Goal: Book appointment/travel/reservation

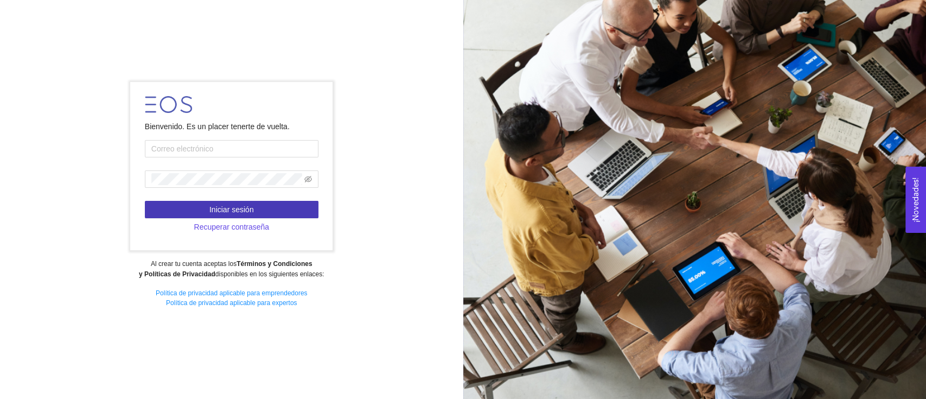
type input "[PERSON_NAME][EMAIL_ADDRESS][PERSON_NAME][DOMAIN_NAME]"
click at [233, 203] on span "Iniciar sesión" at bounding box center [231, 209] width 44 height 12
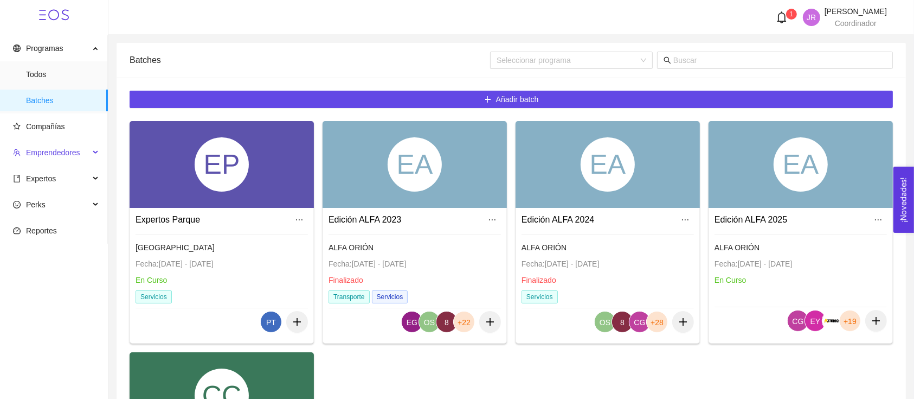
click at [63, 149] on span "Emprendedores" at bounding box center [53, 152] width 54 height 9
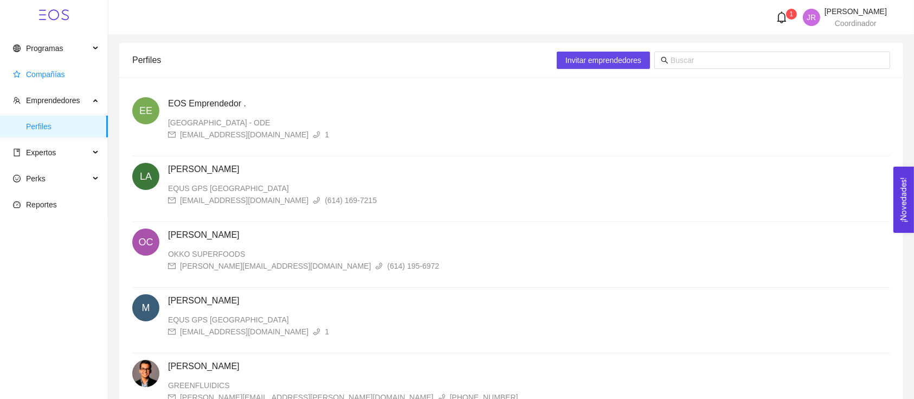
click at [59, 72] on span "Compañías" at bounding box center [45, 74] width 39 height 9
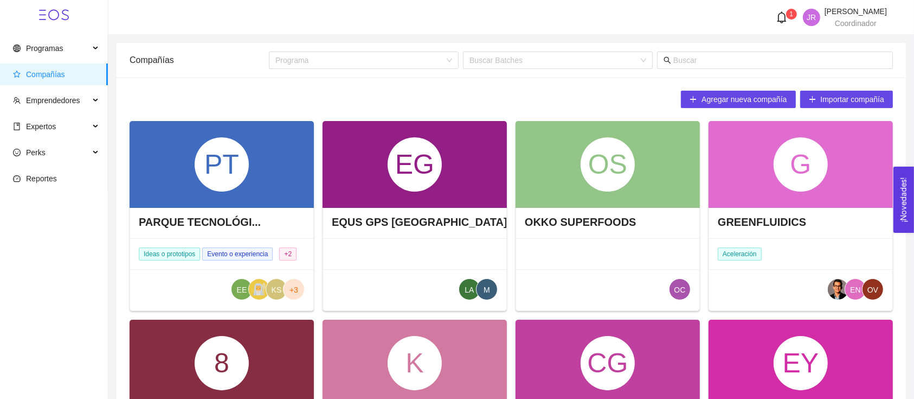
click at [753, 106] on button "Agregar nueva compañía" at bounding box center [738, 99] width 114 height 17
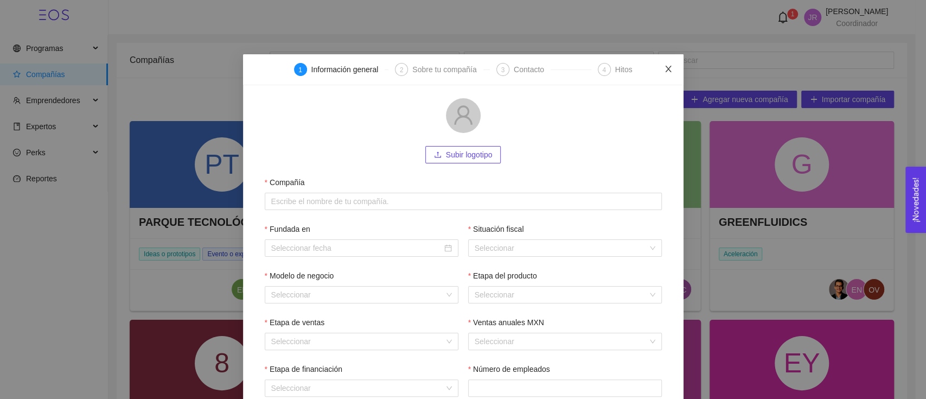
click at [665, 67] on icon "close" at bounding box center [668, 69] width 6 height 7
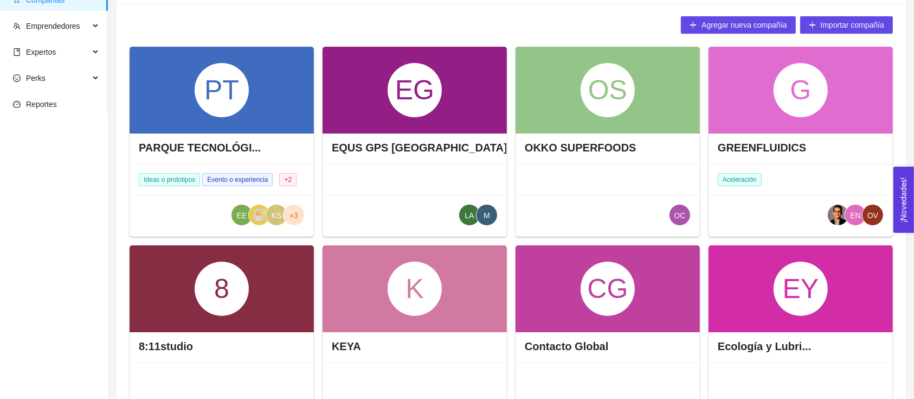
scroll to position [72, 0]
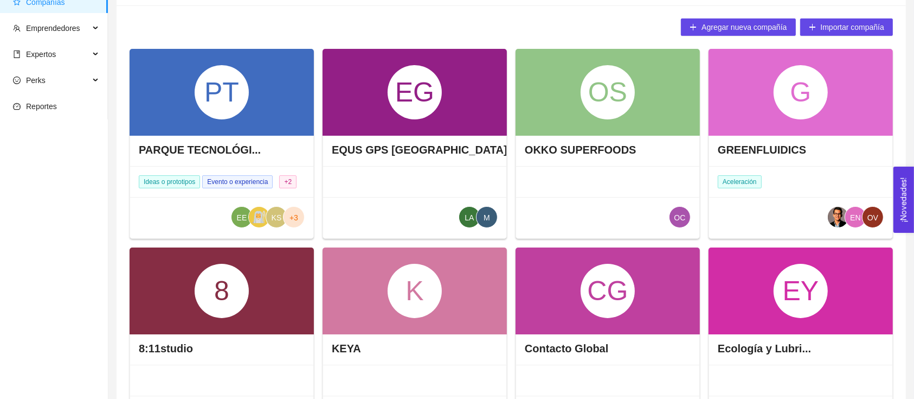
click at [772, 149] on h4 "GREENFLUIDICS" at bounding box center [762, 149] width 88 height 15
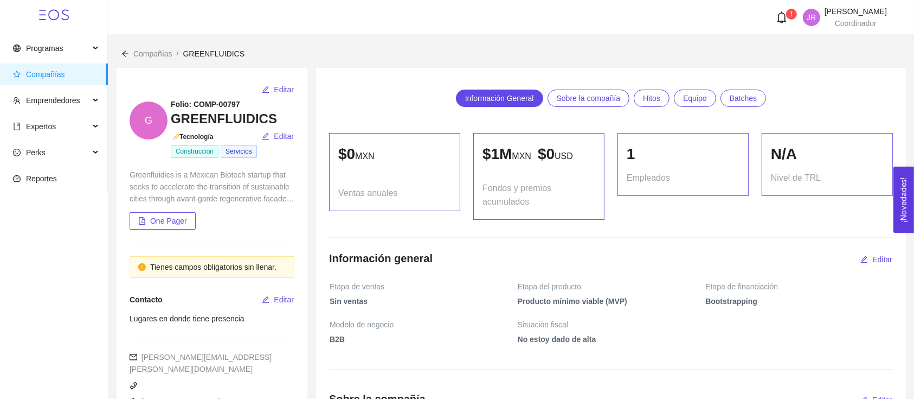
click at [646, 104] on span "Hitos" at bounding box center [651, 98] width 17 height 16
click at [502, 100] on span "Información General" at bounding box center [499, 98] width 69 height 16
click at [139, 46] on div "Compañías / GREENFLUIDICS /" at bounding box center [511, 47] width 806 height 25
click at [140, 54] on span "Compañías" at bounding box center [152, 53] width 39 height 9
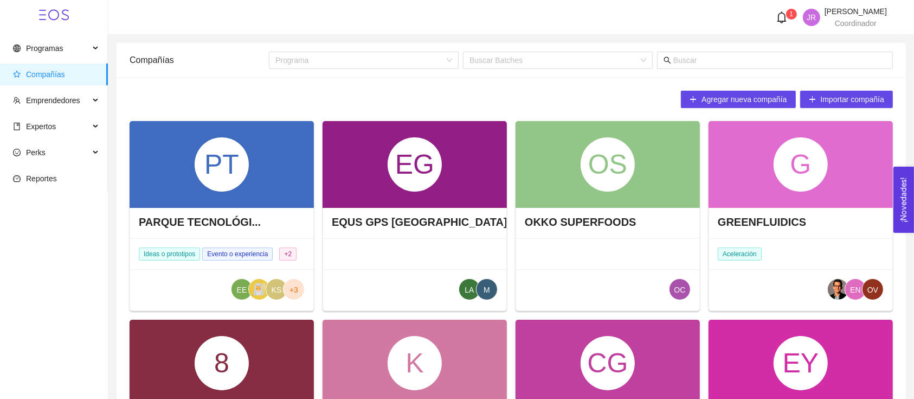
click at [778, 22] on icon "bell" at bounding box center [782, 17] width 9 height 12
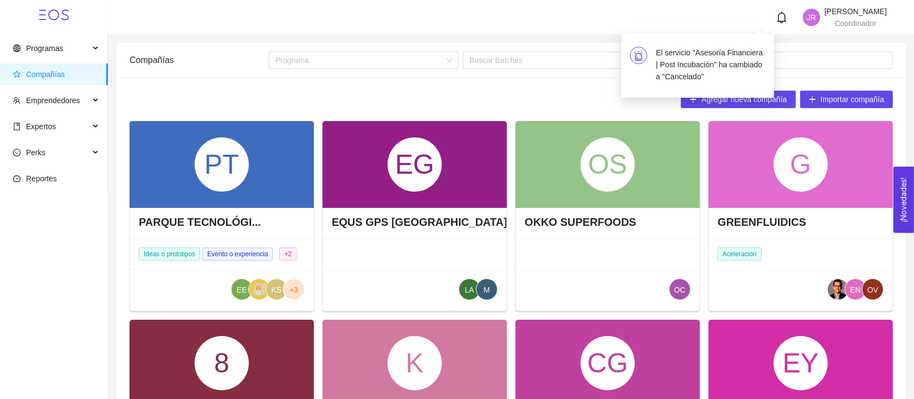
click at [778, 22] on icon "bell" at bounding box center [782, 17] width 9 height 12
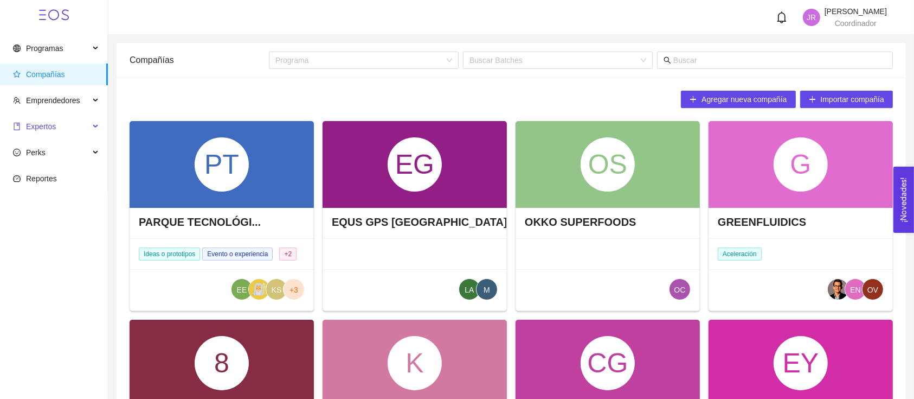
click at [58, 126] on span "Expertos" at bounding box center [51, 127] width 76 height 22
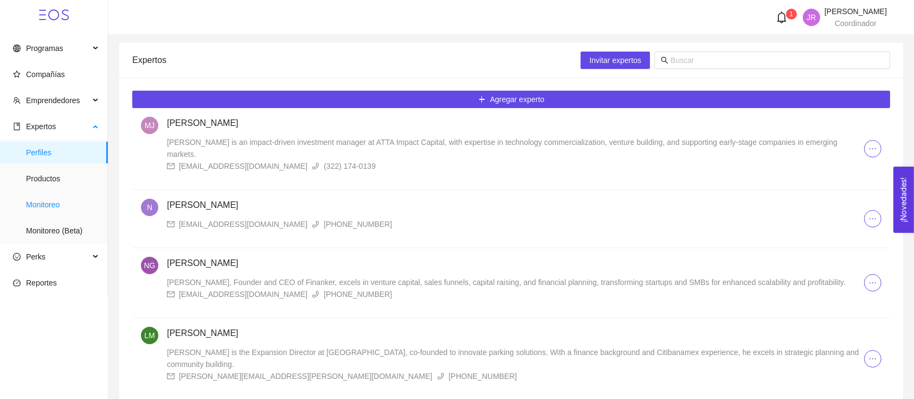
click at [71, 198] on span "Monitoreo" at bounding box center [62, 205] width 73 height 22
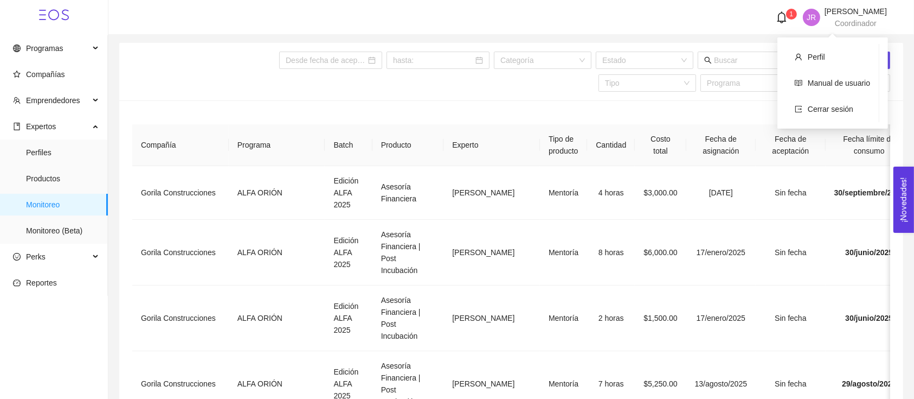
click at [844, 22] on span "Coordinador" at bounding box center [856, 23] width 42 height 9
click at [804, 113] on li "Cerrar sesión" at bounding box center [832, 109] width 93 height 22
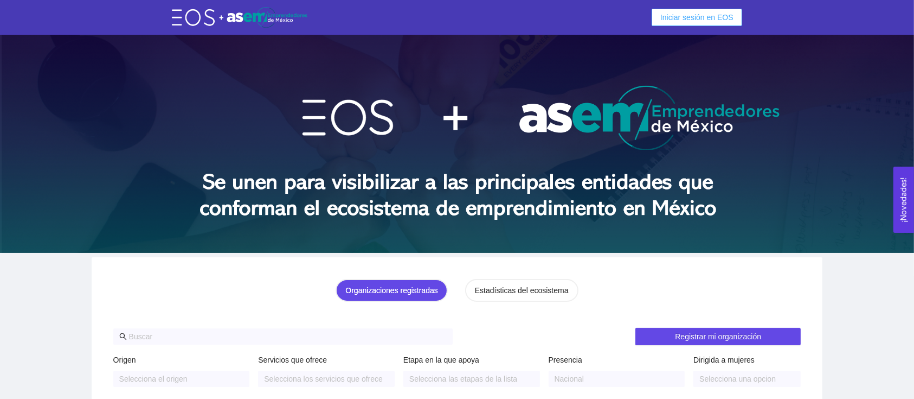
click at [668, 18] on span "Iniciar sesión en EOS" at bounding box center [697, 17] width 73 height 12
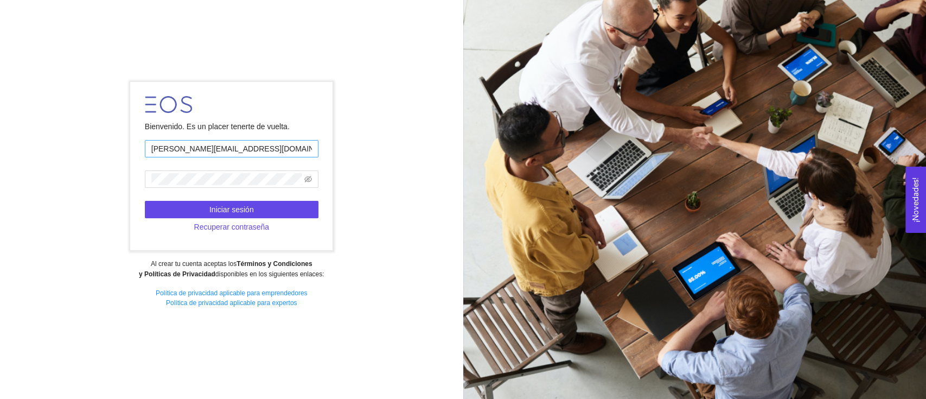
click at [259, 154] on input "[PERSON_NAME][EMAIL_ADDRESS][PERSON_NAME][DOMAIN_NAME]" at bounding box center [232, 148] width 174 height 17
type input "josera1958@hotmail.com"
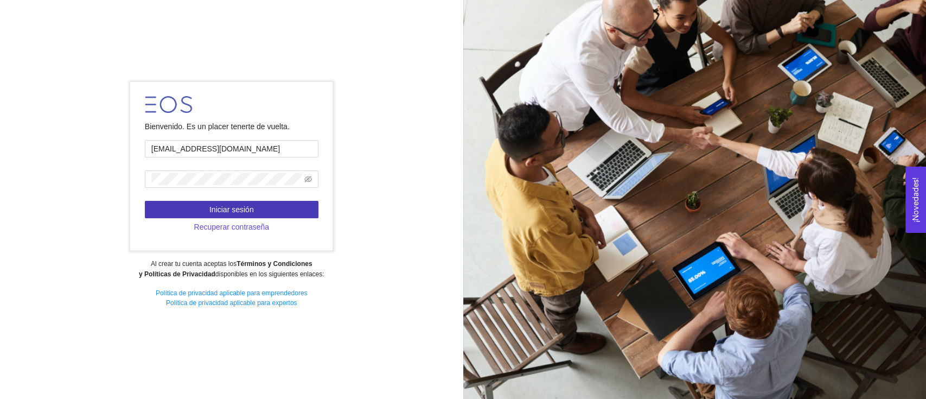
click at [242, 212] on span "Iniciar sesión" at bounding box center [231, 209] width 44 height 12
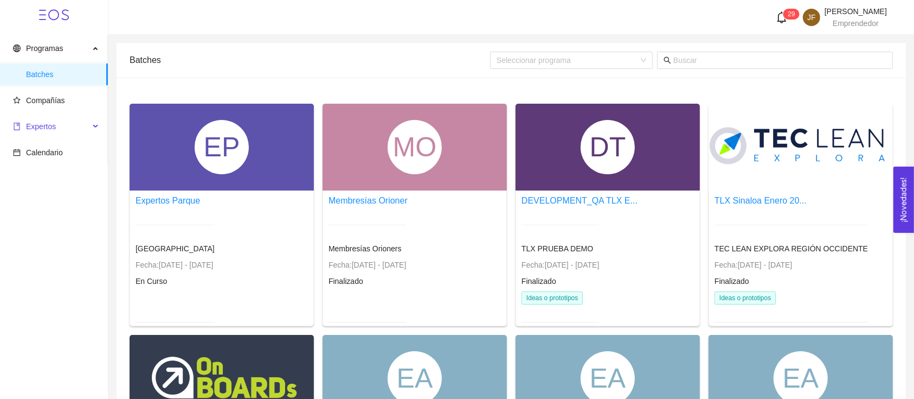
click at [47, 125] on span "Expertos" at bounding box center [41, 126] width 30 height 9
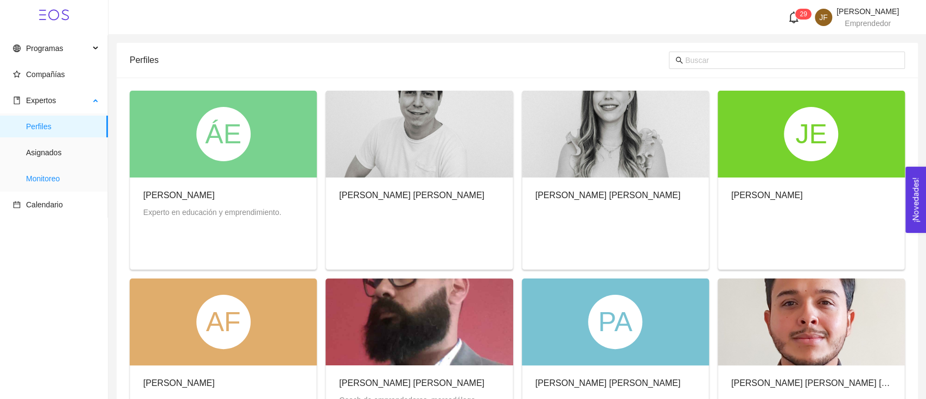
click at [73, 180] on span "Monitoreo" at bounding box center [62, 179] width 73 height 22
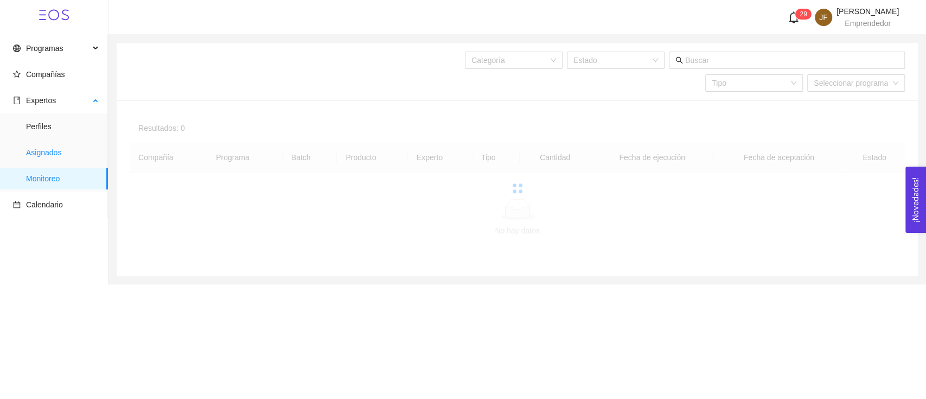
click at [79, 150] on span "Asignados" at bounding box center [62, 153] width 73 height 22
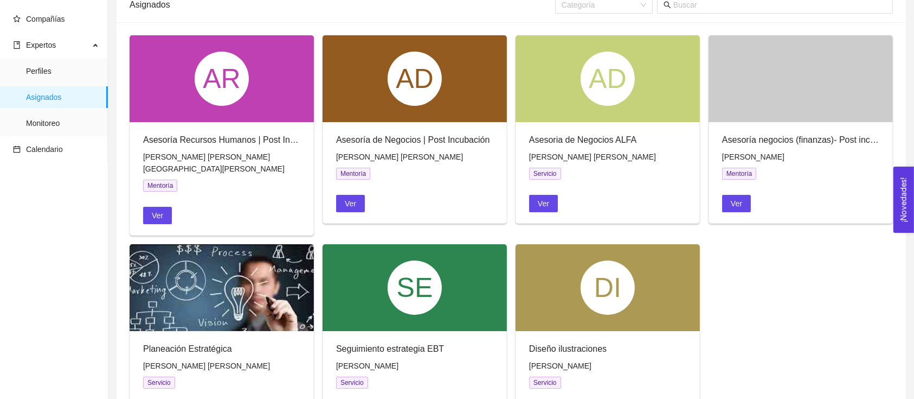
scroll to position [33, 0]
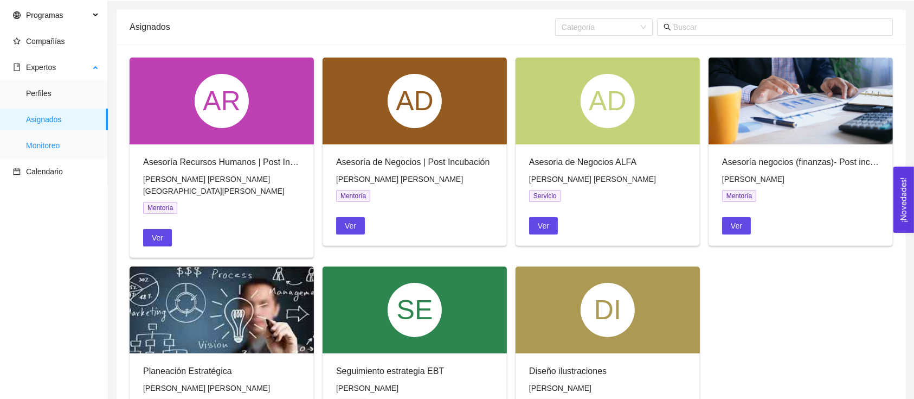
click at [59, 139] on span "Monitoreo" at bounding box center [62, 146] width 73 height 22
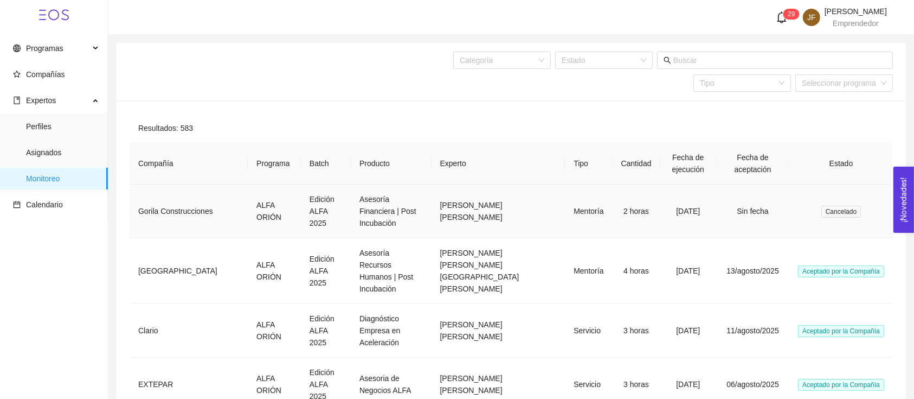
click at [184, 198] on td "Gorila Construcciones" at bounding box center [189, 211] width 118 height 54
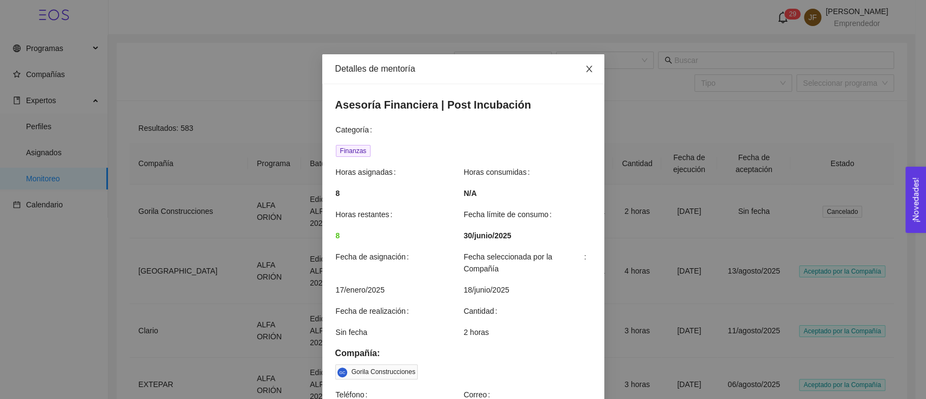
click at [585, 66] on icon "close" at bounding box center [589, 69] width 9 height 9
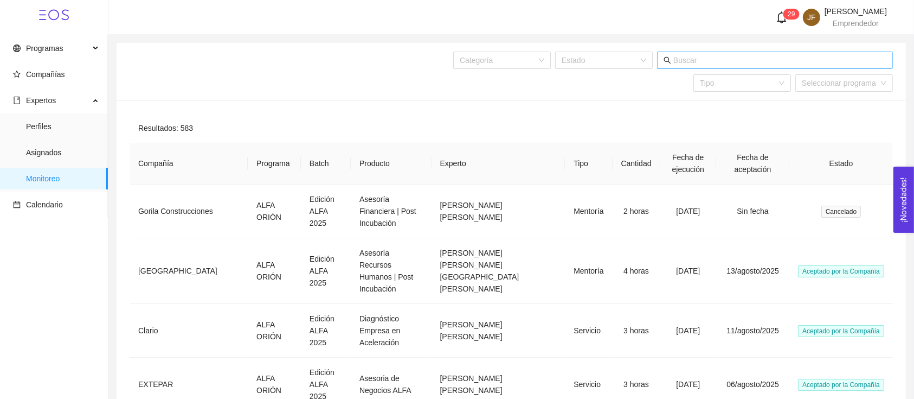
click at [688, 59] on input "text" at bounding box center [780, 60] width 213 height 12
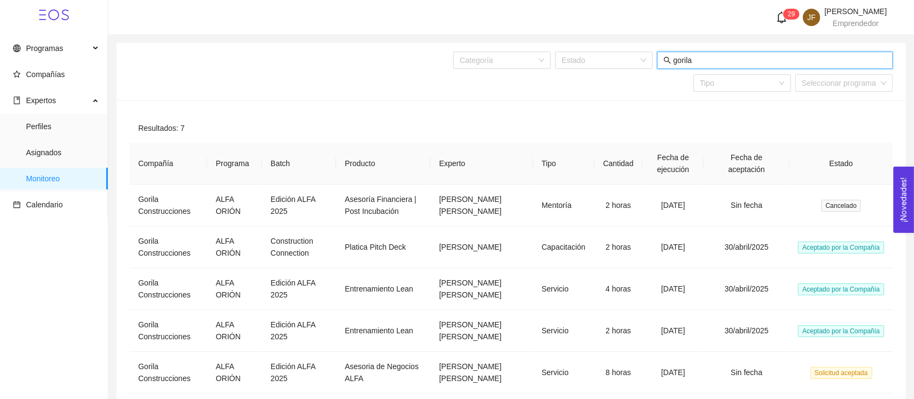
click at [699, 56] on input "gorila" at bounding box center [780, 60] width 213 height 12
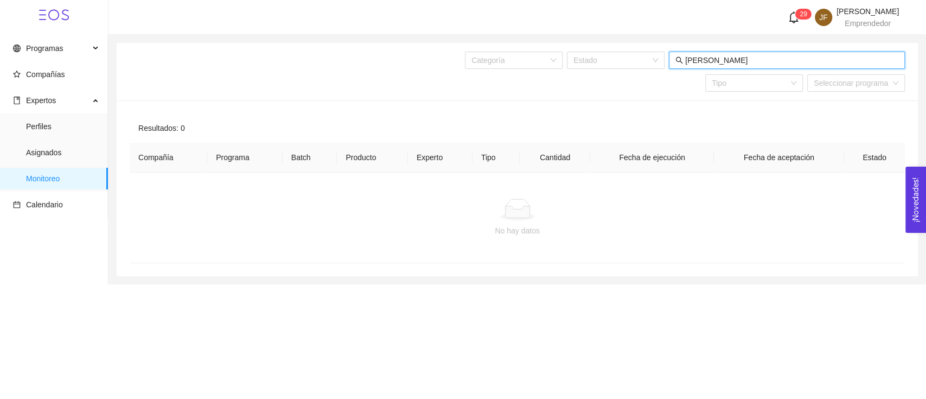
type input "Cecilia"
click at [62, 117] on span "Perfiles" at bounding box center [62, 127] width 73 height 22
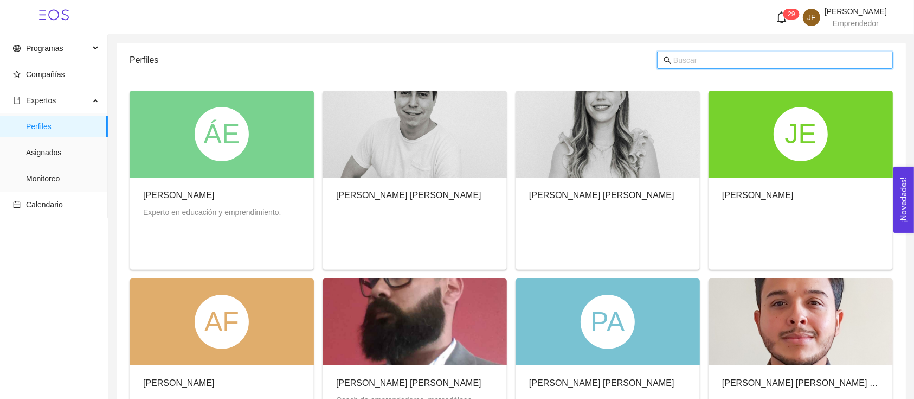
click at [722, 54] on input "text" at bounding box center [780, 60] width 213 height 12
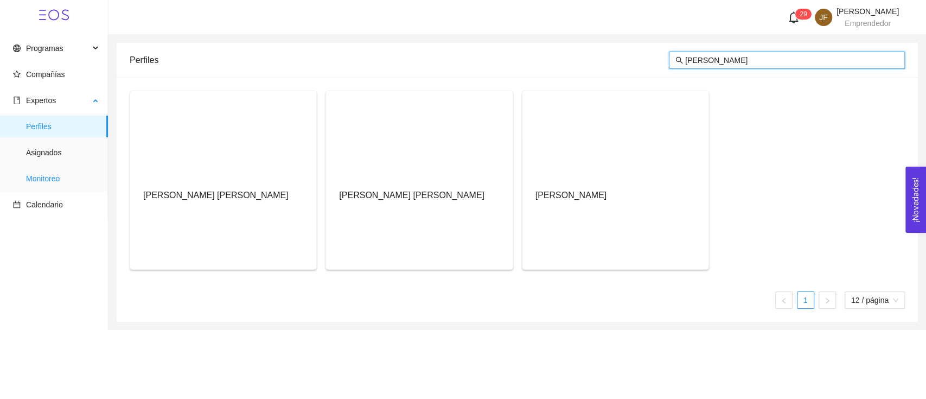
type input "cecilia"
click at [82, 186] on span "Monitoreo" at bounding box center [62, 179] width 73 height 22
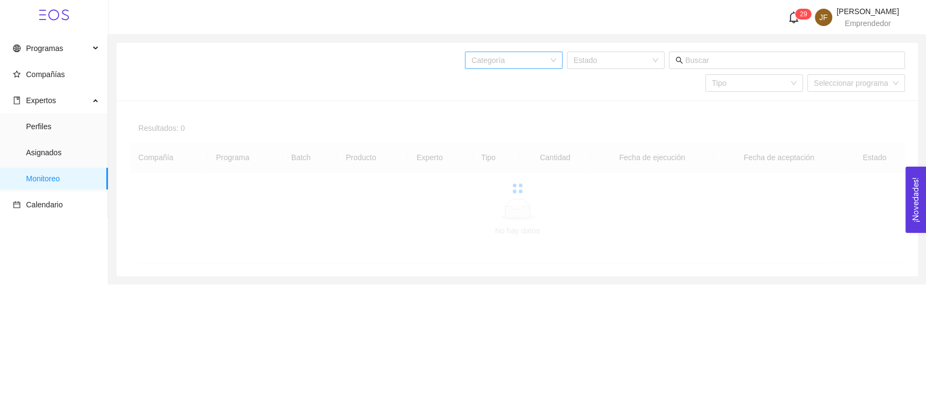
click at [557, 62] on div "Categoría" at bounding box center [514, 60] width 98 height 17
click at [597, 62] on input "search" at bounding box center [611, 60] width 77 height 16
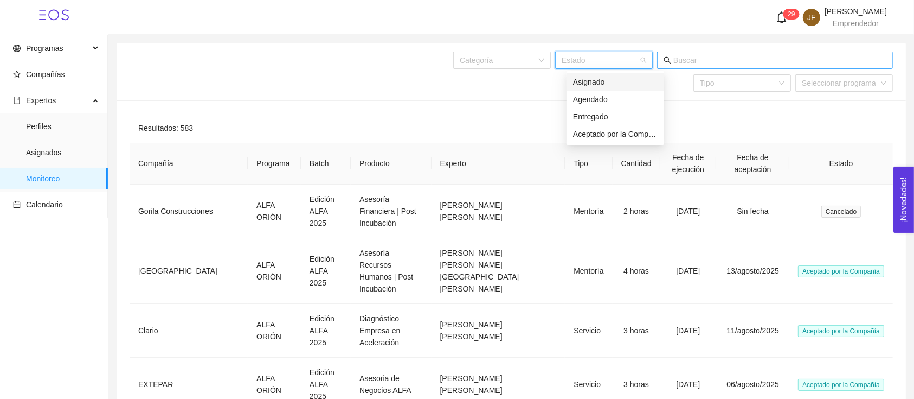
click at [705, 56] on input "text" at bounding box center [780, 60] width 213 height 12
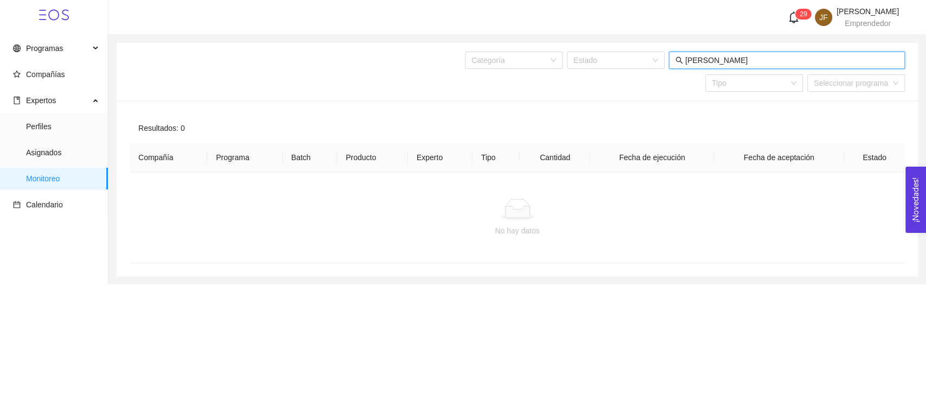
type input "Cecilia Castro"
click at [850, 101] on li "Cerrar sesión" at bounding box center [852, 109] width 93 height 22
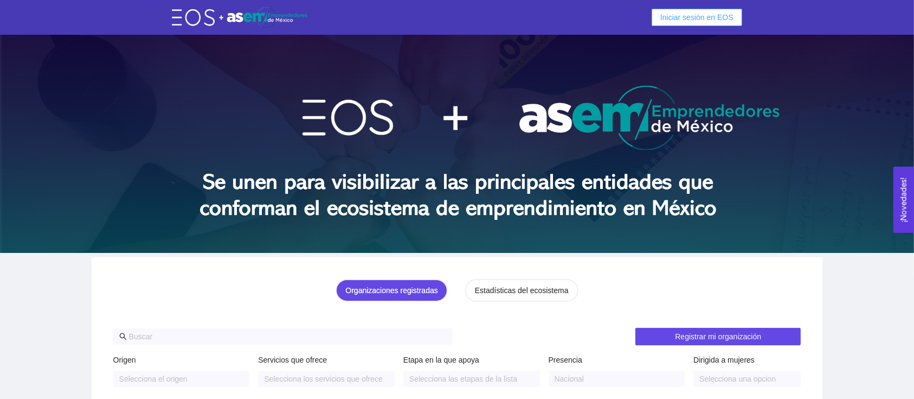
click at [686, 17] on span "Iniciar sesión en EOS" at bounding box center [697, 17] width 73 height 12
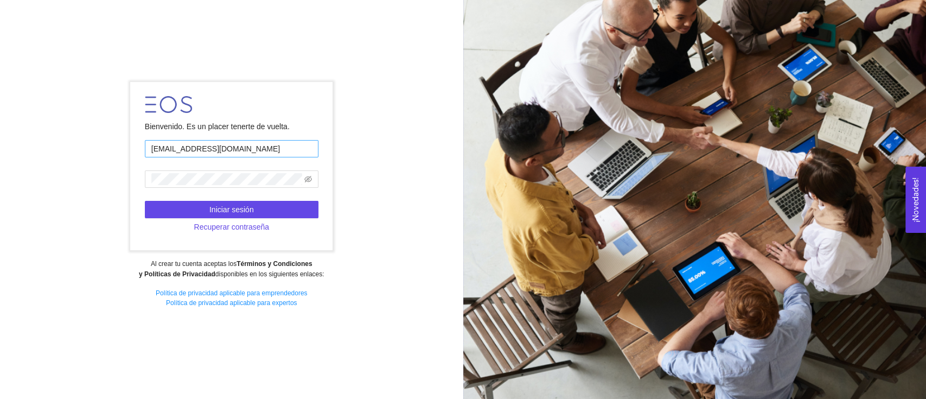
drag, startPoint x: 220, startPoint y: 144, endPoint x: 216, endPoint y: 156, distance: 12.5
click at [220, 144] on input "josera1958@hotmail.com" at bounding box center [232, 148] width 174 height 17
type input "[PERSON_NAME][EMAIL_ADDRESS][PERSON_NAME][DOMAIN_NAME]"
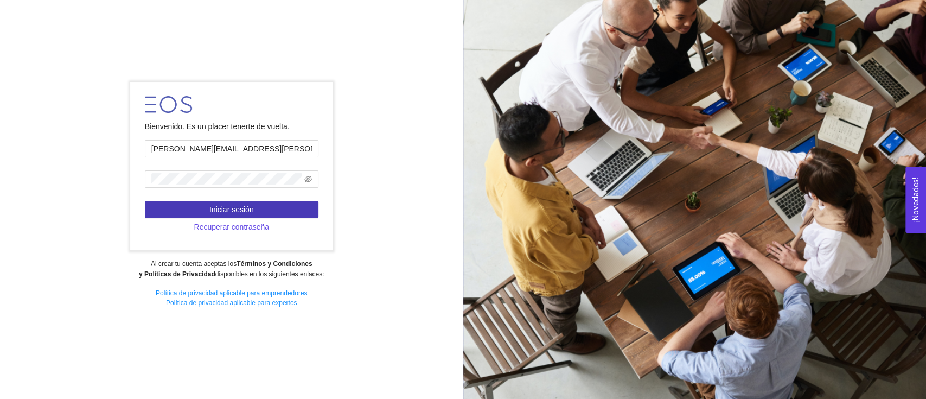
click at [230, 206] on span "Iniciar sesión" at bounding box center [231, 209] width 44 height 12
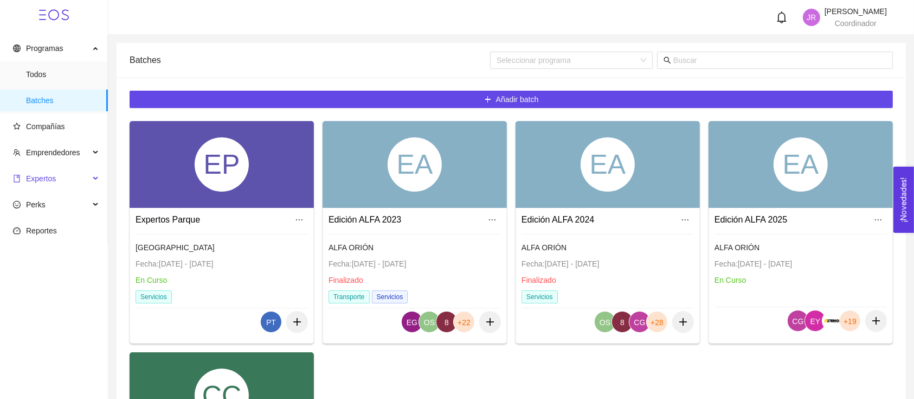
click at [48, 185] on span "Expertos" at bounding box center [51, 179] width 76 height 22
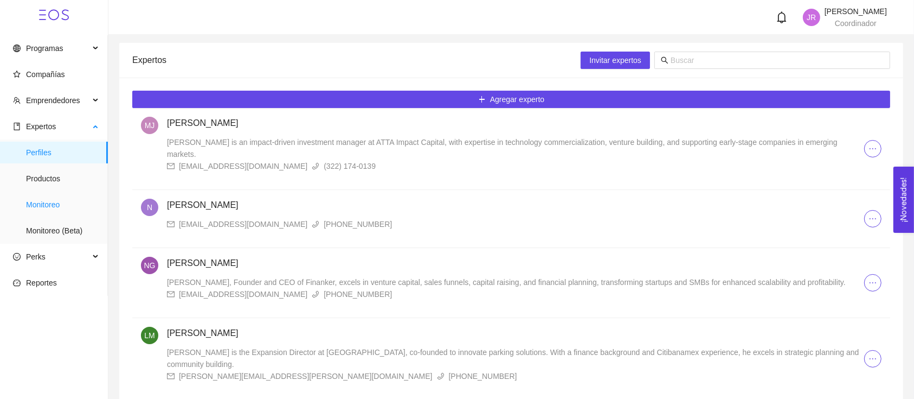
click at [68, 209] on span "Monitoreo" at bounding box center [62, 205] width 73 height 22
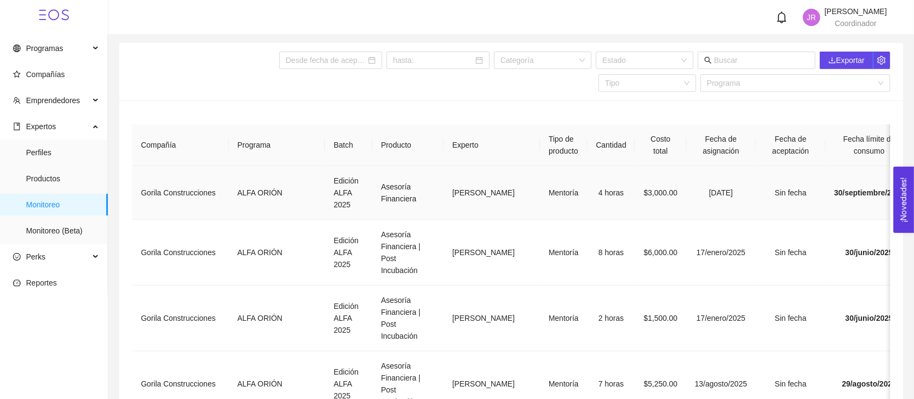
click at [540, 193] on td "Mentoría" at bounding box center [563, 193] width 47 height 54
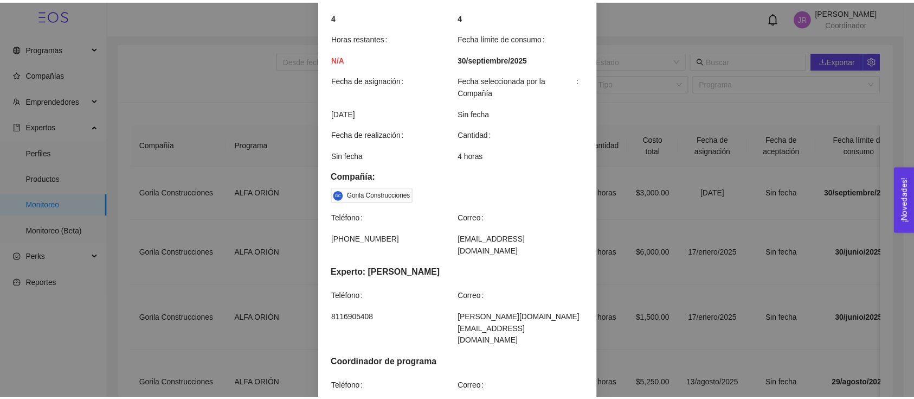
scroll to position [232, 0]
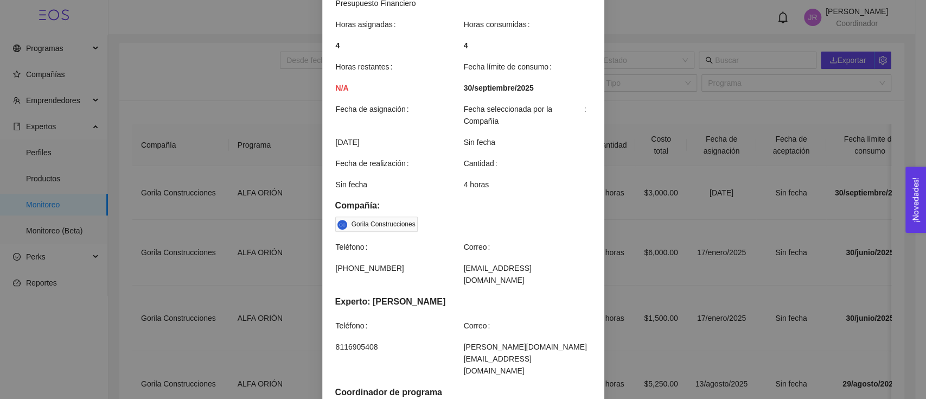
click at [726, 261] on div "Detalles de mentoría Asesoría Financiera Categoría Finanzas Costo $750.00 / Hor…" at bounding box center [463, 199] width 926 height 399
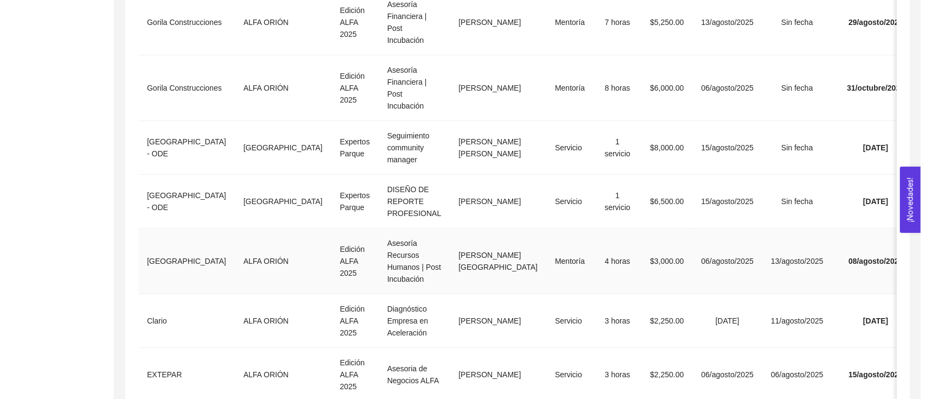
scroll to position [434, 0]
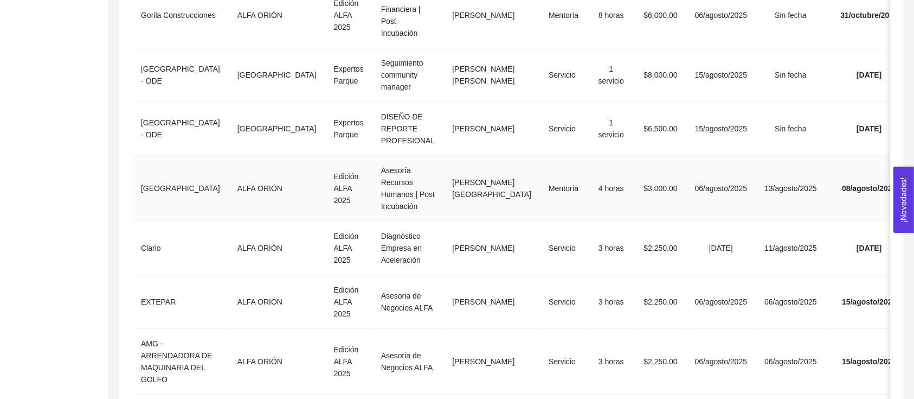
click at [635, 204] on td "$3,000.00" at bounding box center [660, 189] width 51 height 66
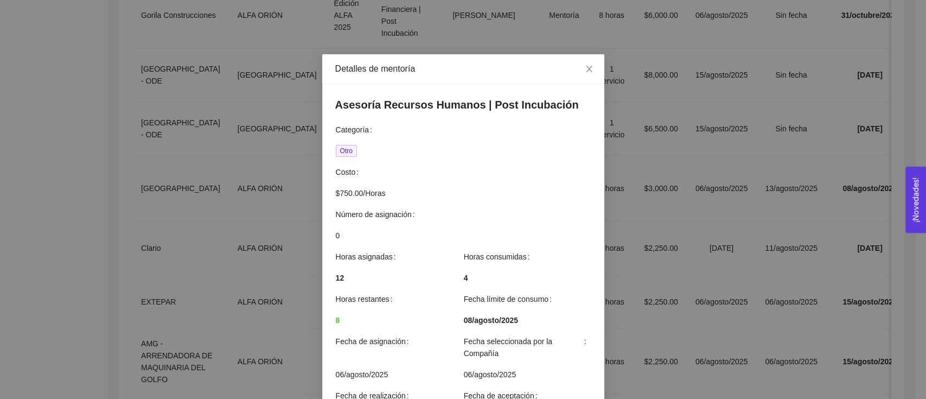
click at [628, 217] on div "Detalles de mentoría Asesoría Recursos Humanos | Post Incubación Categoría Otro…" at bounding box center [463, 199] width 926 height 399
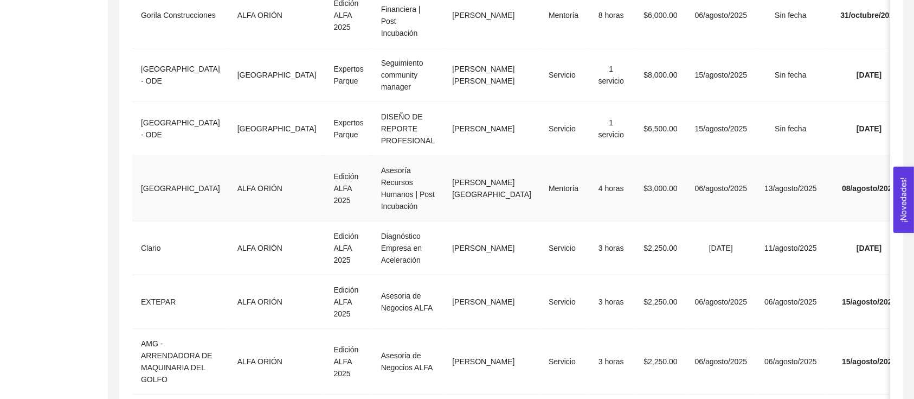
click at [687, 215] on td "06/agosto/2025" at bounding box center [722, 189] width 70 height 66
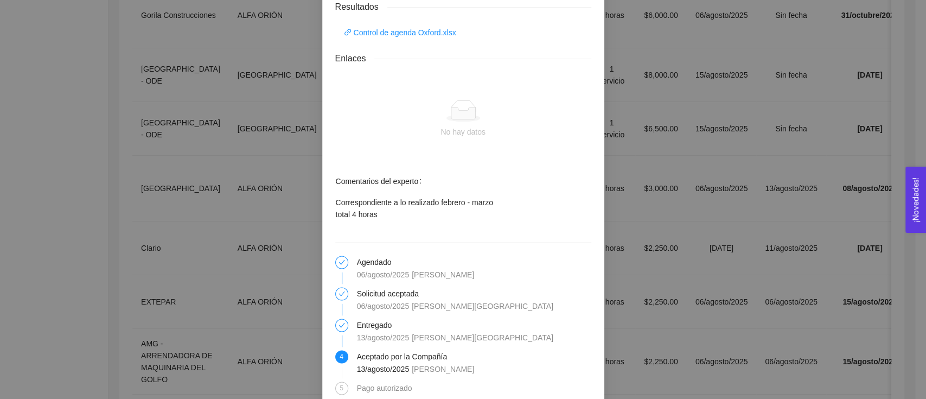
scroll to position [933, 0]
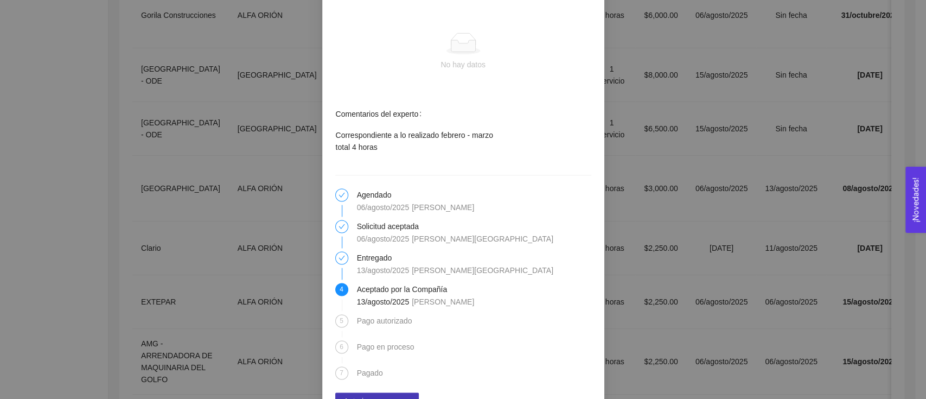
click at [398, 395] on span "Autorizar para pago" at bounding box center [377, 401] width 67 height 12
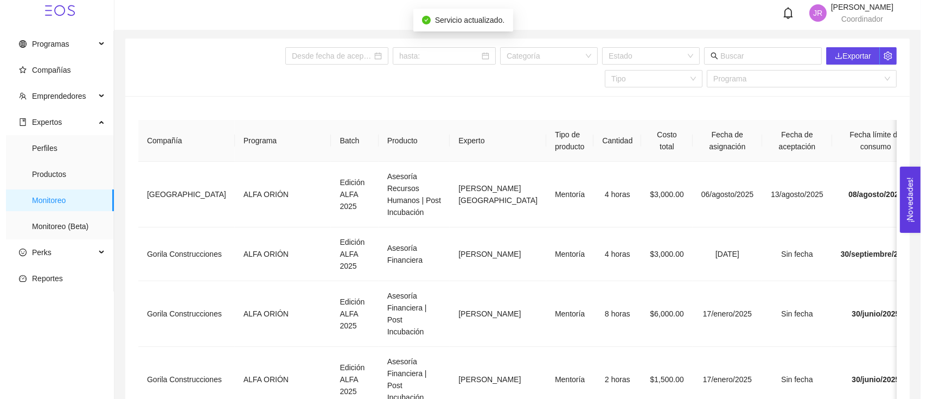
scroll to position [0, 0]
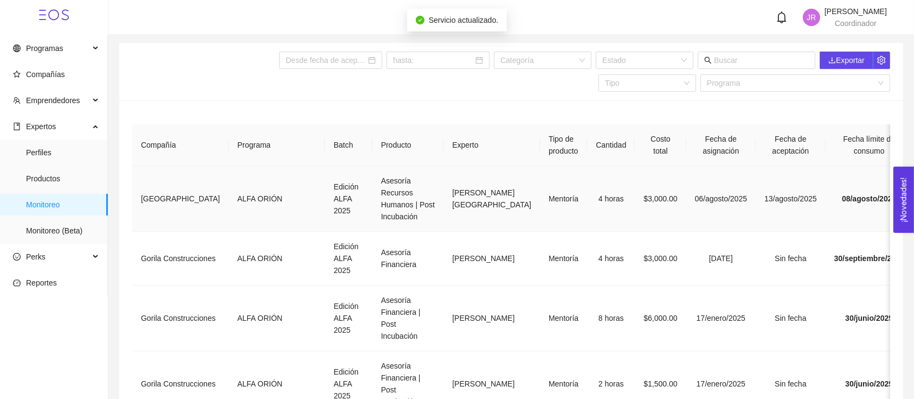
click at [687, 227] on td "06/agosto/2025" at bounding box center [722, 199] width 70 height 66
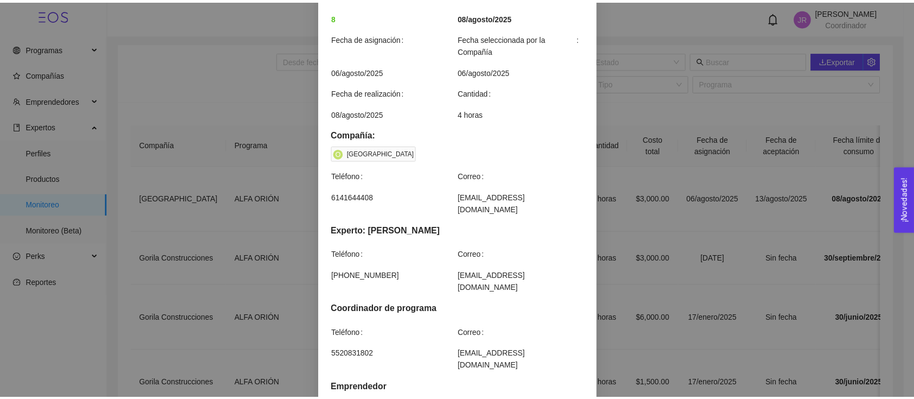
scroll to position [217, 0]
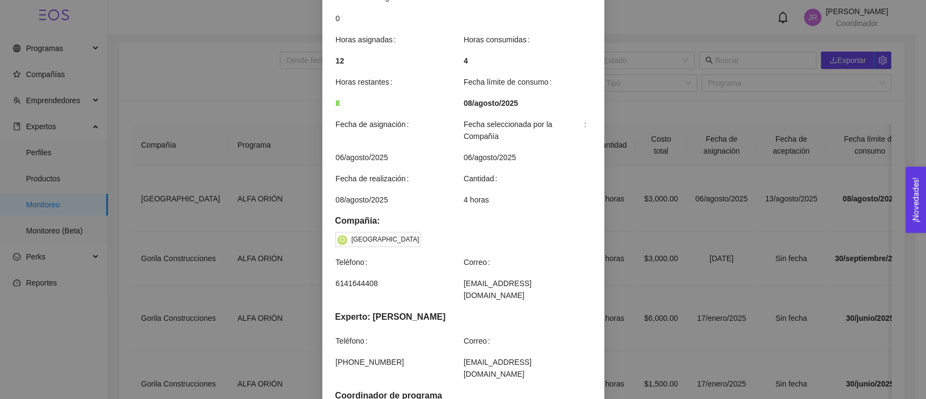
click at [671, 209] on div "Detalles de mentoría Asesoría Recursos Humanos | Post Incubación Categoría Otro…" at bounding box center [463, 199] width 926 height 399
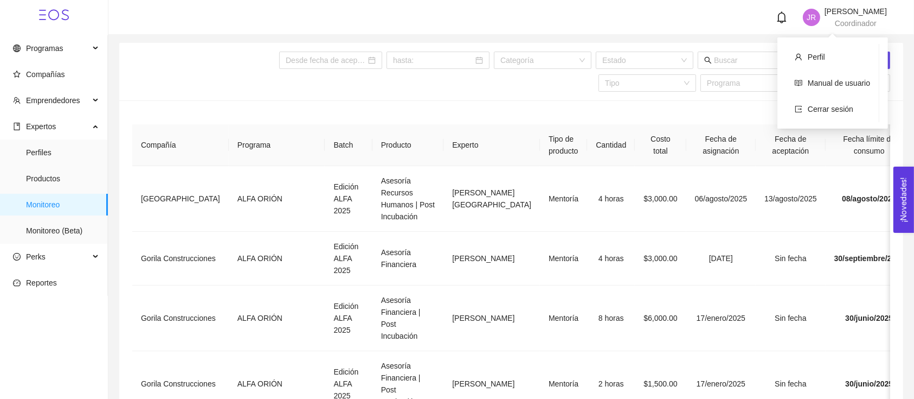
click at [830, 15] on span "José Raúl Fernández Parra" at bounding box center [856, 11] width 62 height 9
click at [807, 116] on li "Cerrar sesión" at bounding box center [832, 109] width 93 height 22
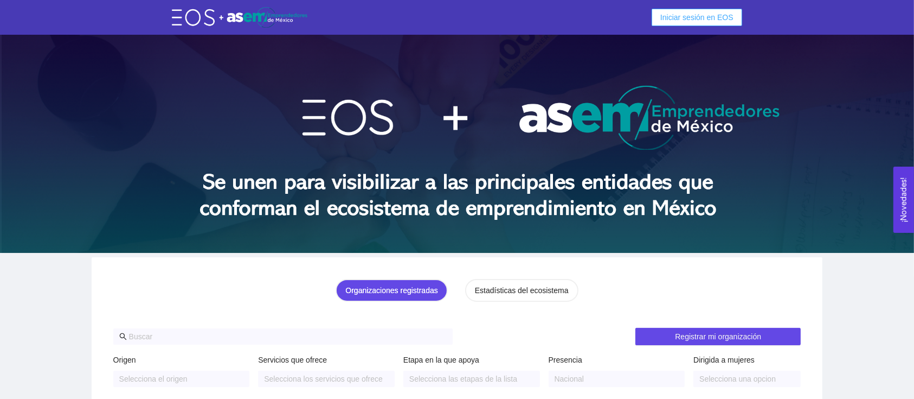
click at [719, 9] on button "Iniciar sesión en EOS" at bounding box center [697, 17] width 91 height 17
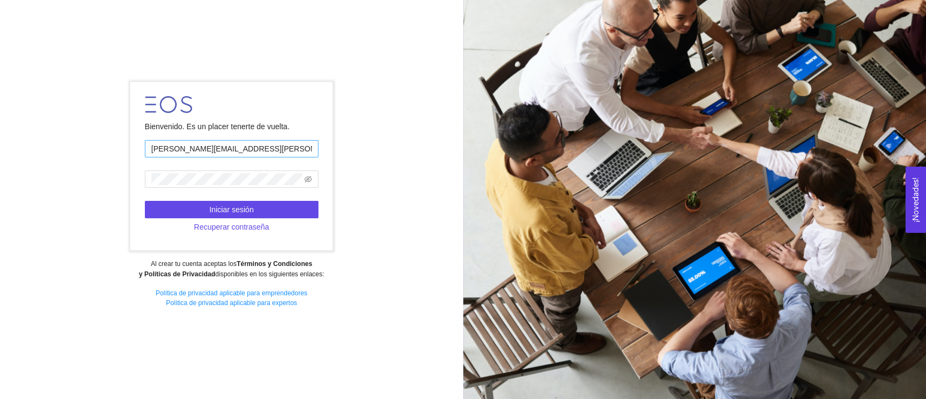
click at [258, 156] on input "[PERSON_NAME][EMAIL_ADDRESS][PERSON_NAME][DOMAIN_NAME]" at bounding box center [232, 148] width 174 height 17
click at [265, 143] on input "[PERSON_NAME][EMAIL_ADDRESS][PERSON_NAME][DOMAIN_NAME]" at bounding box center [232, 148] width 174 height 17
type input "[EMAIL_ADDRESS][DOMAIN_NAME]"
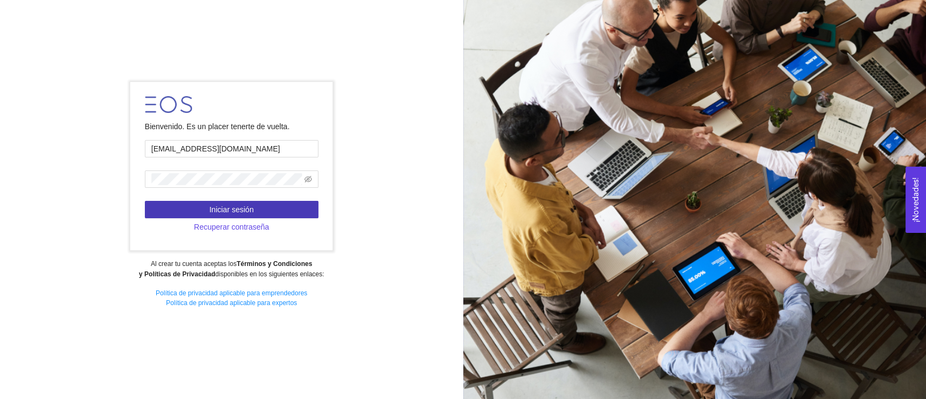
click at [287, 207] on button "Iniciar sesión" at bounding box center [232, 209] width 174 height 17
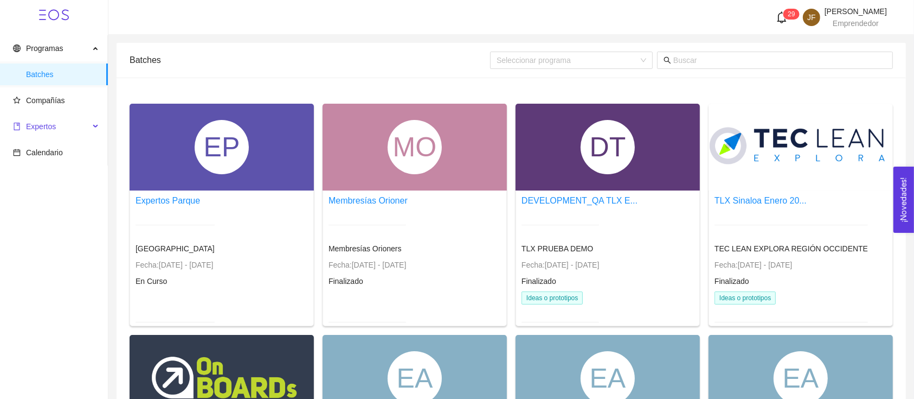
click at [71, 128] on span "Expertos" at bounding box center [51, 127] width 76 height 22
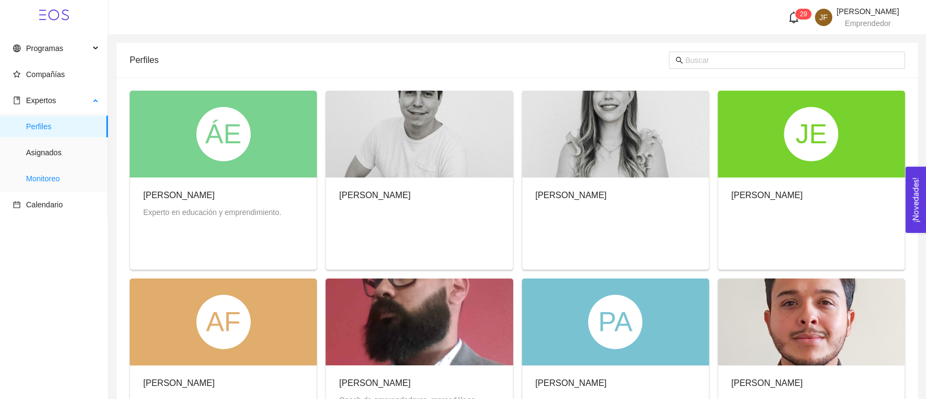
click at [78, 171] on span "Monitoreo" at bounding box center [62, 179] width 73 height 22
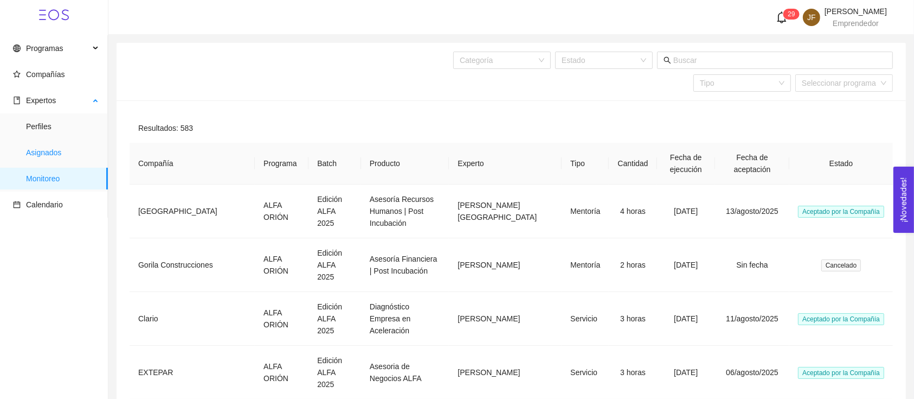
click at [60, 153] on span "Asignados" at bounding box center [62, 153] width 73 height 22
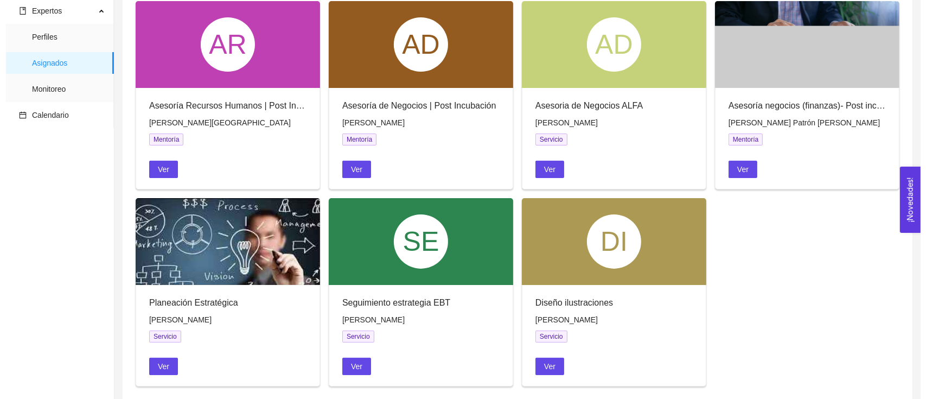
scroll to position [105, 0]
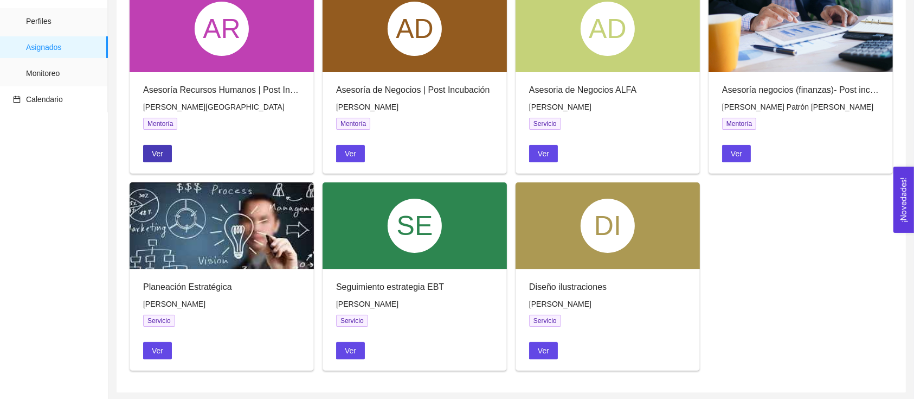
click at [162, 148] on span "Ver" at bounding box center [157, 154] width 11 height 12
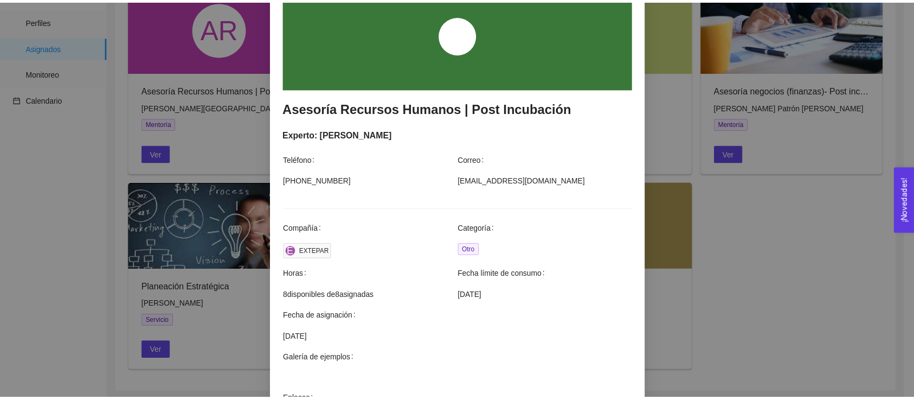
scroll to position [144, 0]
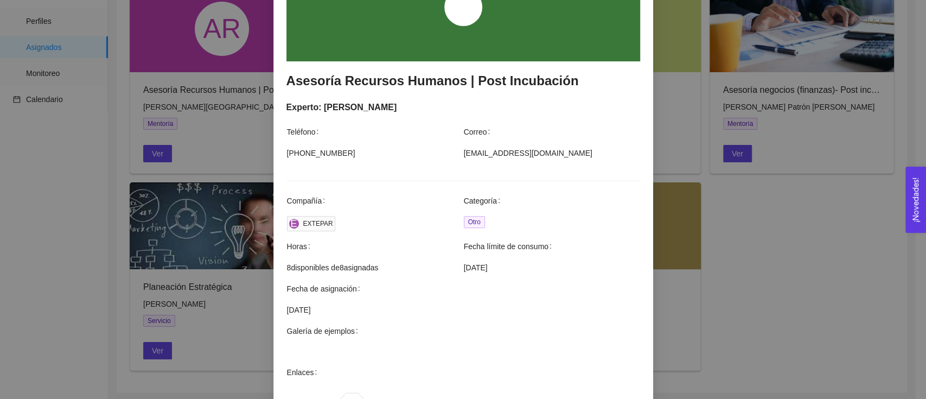
click at [795, 288] on div "Agendar mentoría Asesoría Recursos Humanos | Post Incubación Experto: Froylan F…" at bounding box center [463, 199] width 926 height 399
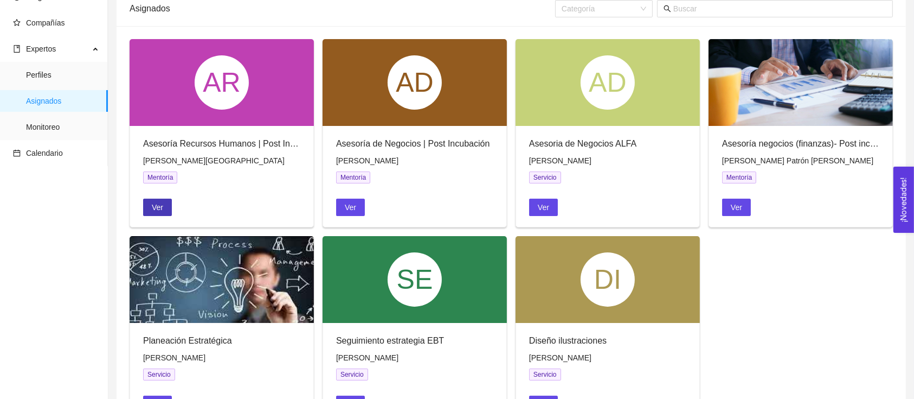
scroll to position [0, 0]
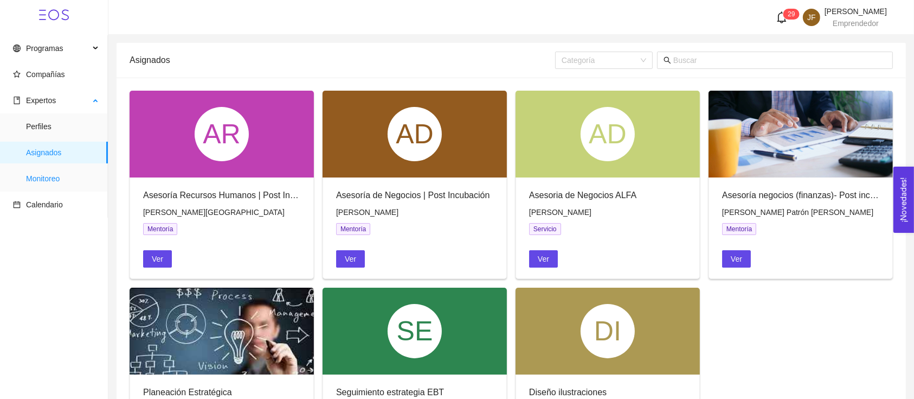
click at [70, 180] on span "Monitoreo" at bounding box center [62, 179] width 73 height 22
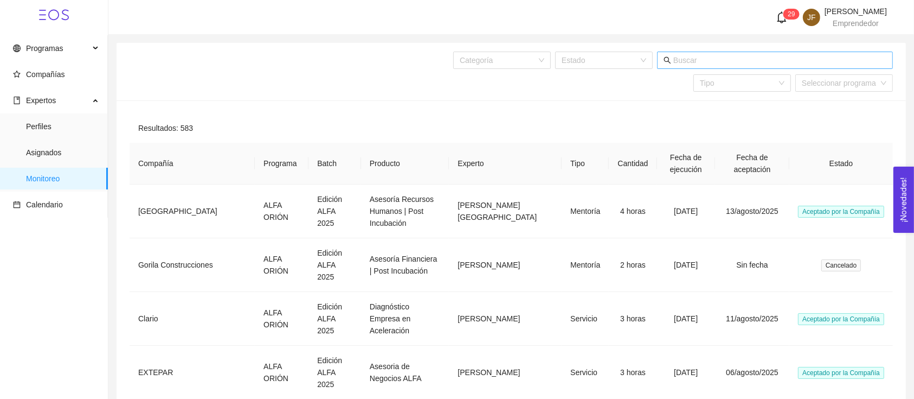
click at [748, 61] on input "text" at bounding box center [780, 60] width 213 height 12
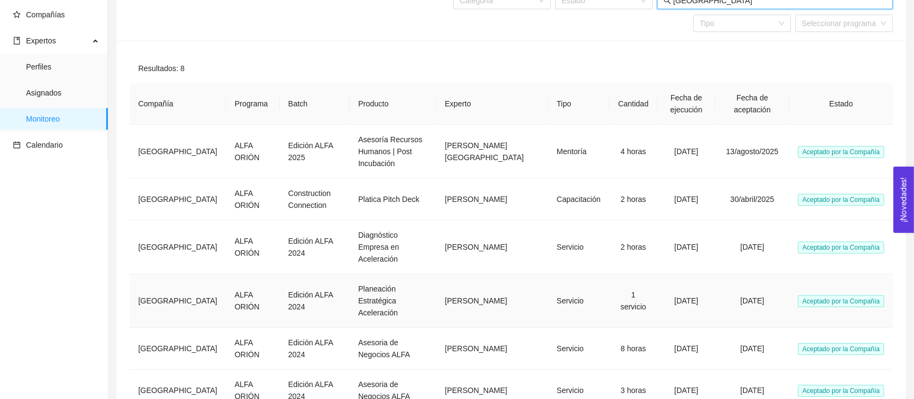
scroll to position [30, 0]
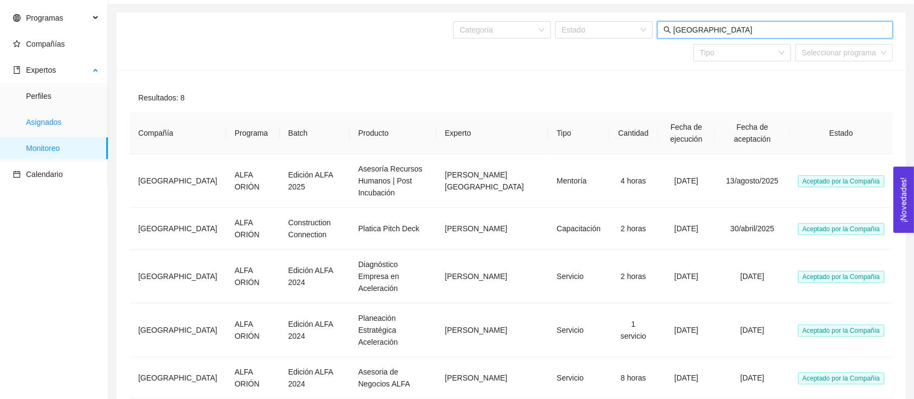
type input "oxford"
click at [55, 124] on span "Asignados" at bounding box center [62, 122] width 73 height 22
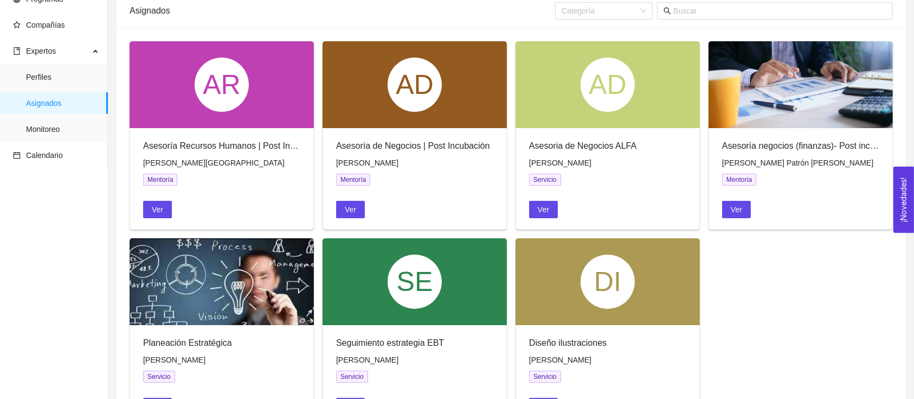
scroll to position [72, 0]
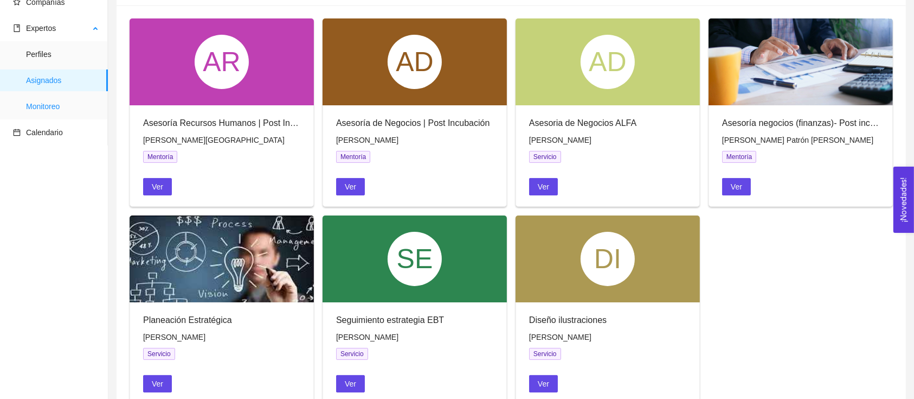
click at [55, 96] on span "Monitoreo" at bounding box center [62, 106] width 73 height 22
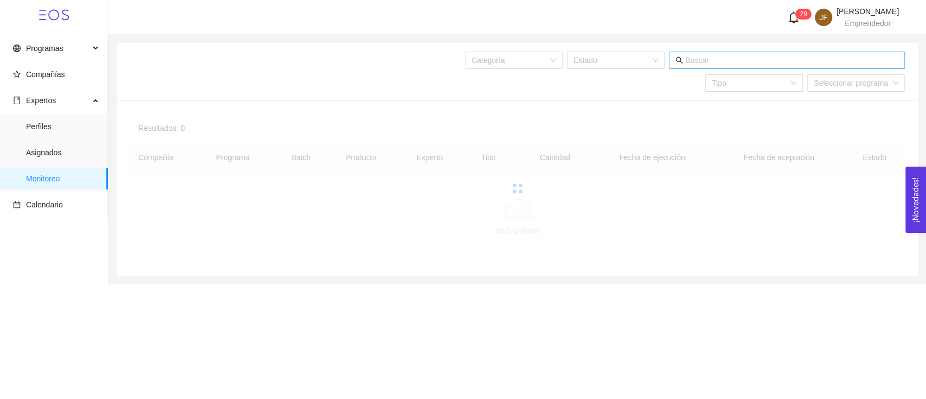
click at [692, 56] on input "text" at bounding box center [791, 60] width 213 height 12
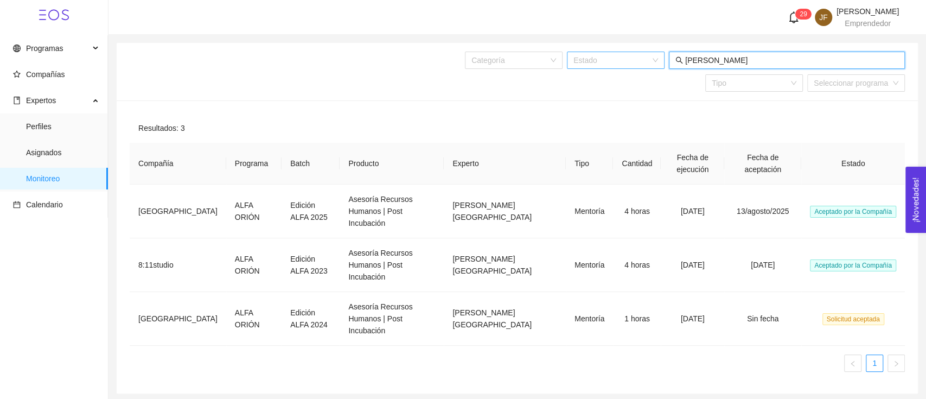
click at [654, 65] on div "Estado" at bounding box center [616, 60] width 98 height 17
type input "froylan"
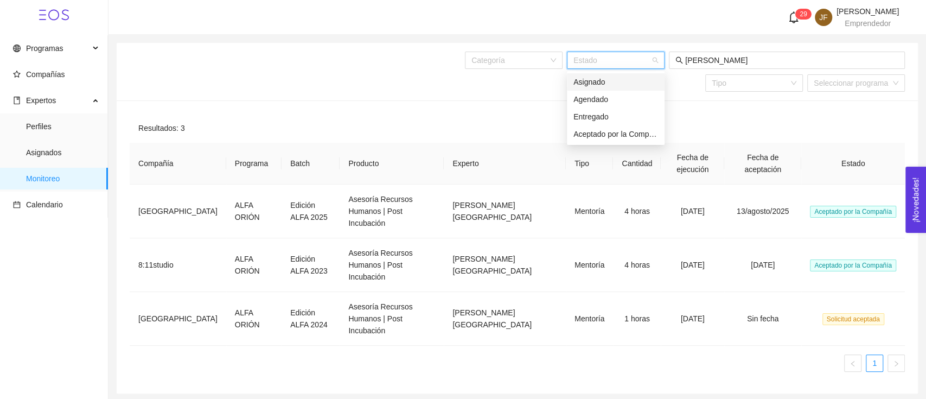
click at [641, 85] on div "Asignado" at bounding box center [615, 82] width 85 height 12
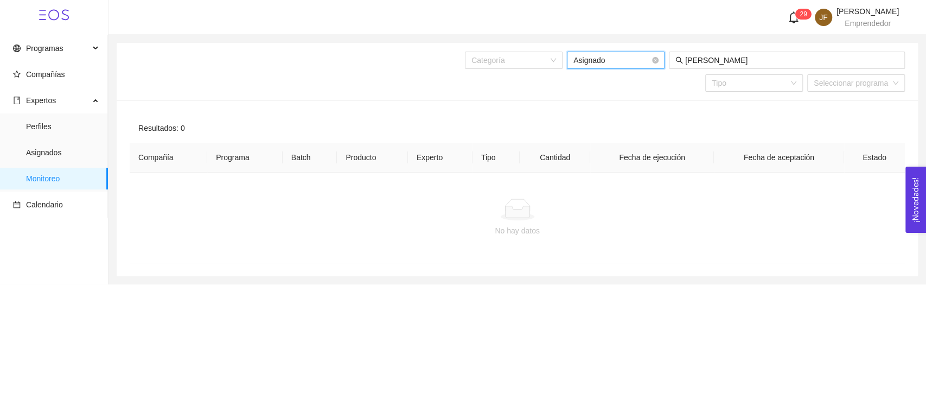
click at [644, 63] on span "Asignado" at bounding box center [615, 60] width 85 height 16
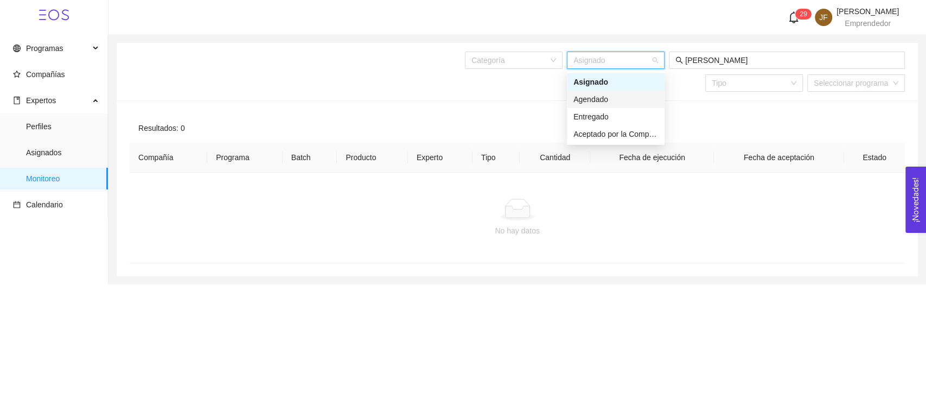
click at [634, 95] on div "Agendado" at bounding box center [615, 99] width 85 height 12
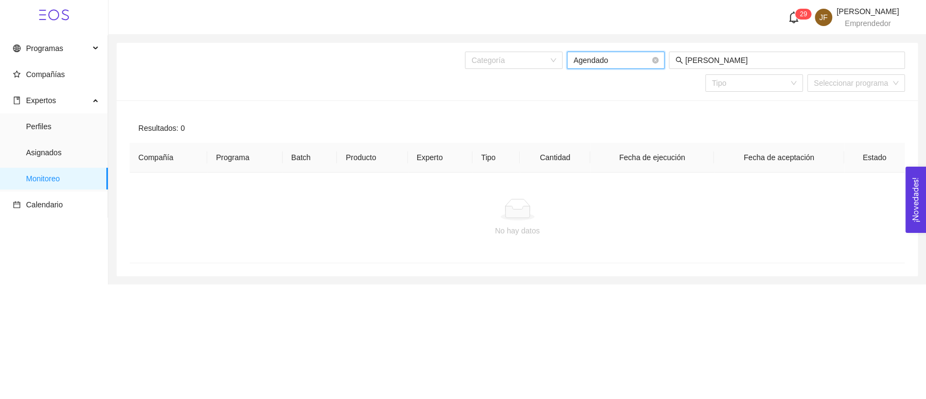
click at [627, 61] on span "Agendado" at bounding box center [615, 60] width 85 height 16
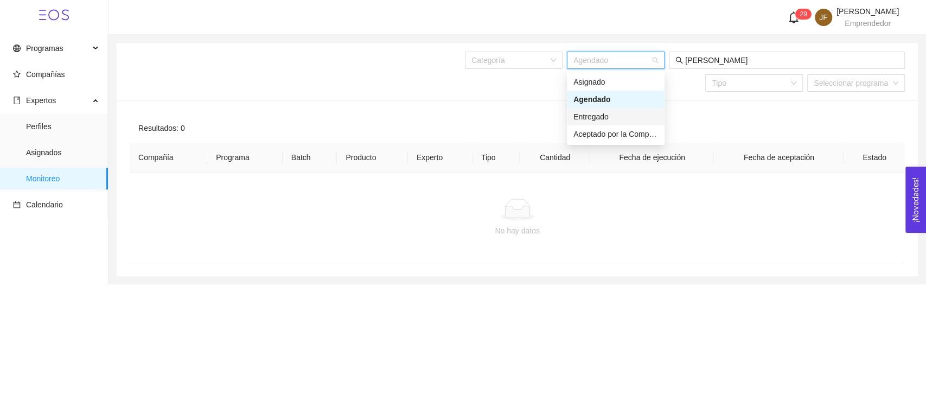
click at [631, 116] on div "Entregado" at bounding box center [615, 117] width 85 height 12
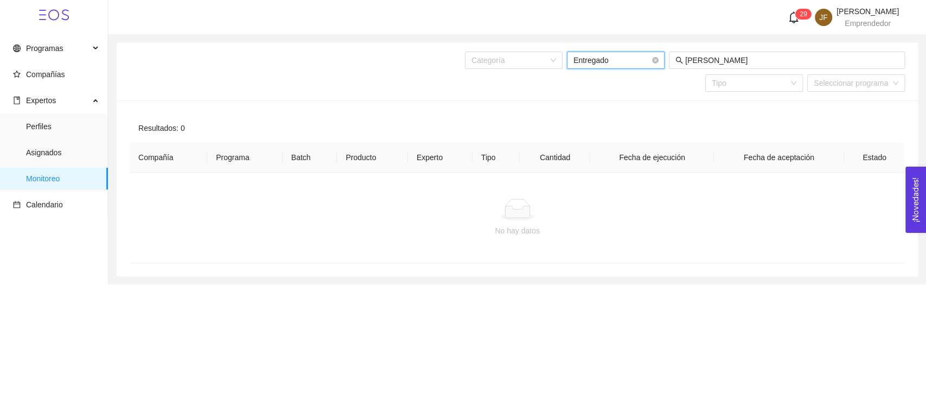
click at [633, 62] on span "Entregado" at bounding box center [615, 60] width 85 height 16
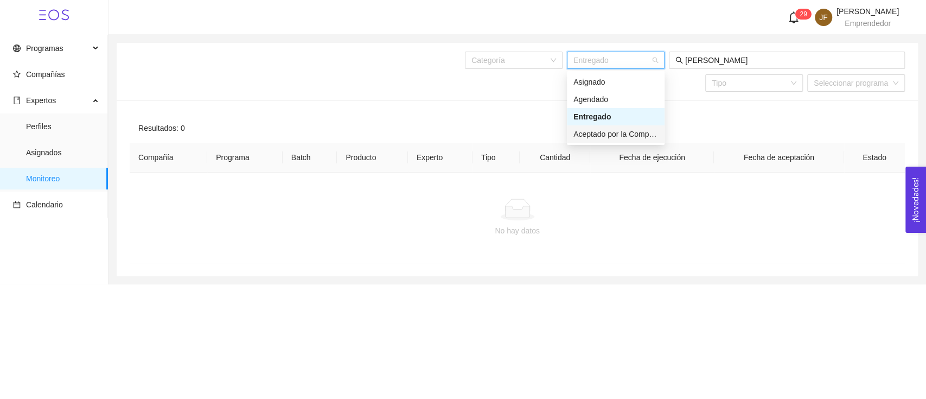
click at [630, 130] on div "Aceptado por la Compañía" at bounding box center [615, 134] width 85 height 12
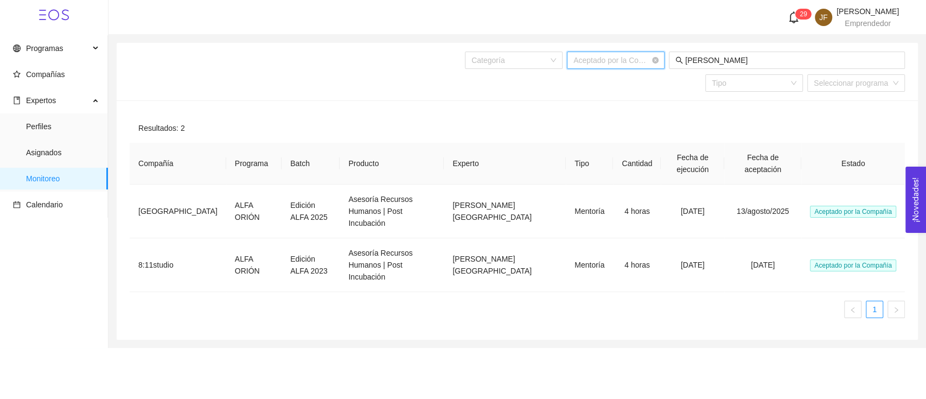
click at [622, 59] on span "Aceptado por la Compañía" at bounding box center [615, 60] width 85 height 16
click at [668, 101] on div "Resultados: 2 Compañía Programa Batch Producto Experto Tipo Cantidad Fecha de e…" at bounding box center [517, 219] width 801 height 239
click at [692, 58] on input "froylan" at bounding box center [791, 60] width 213 height 12
click at [848, 29] on header "2 9 JF José Fernández Parra Emprendedor" at bounding box center [516, 17] width 817 height 35
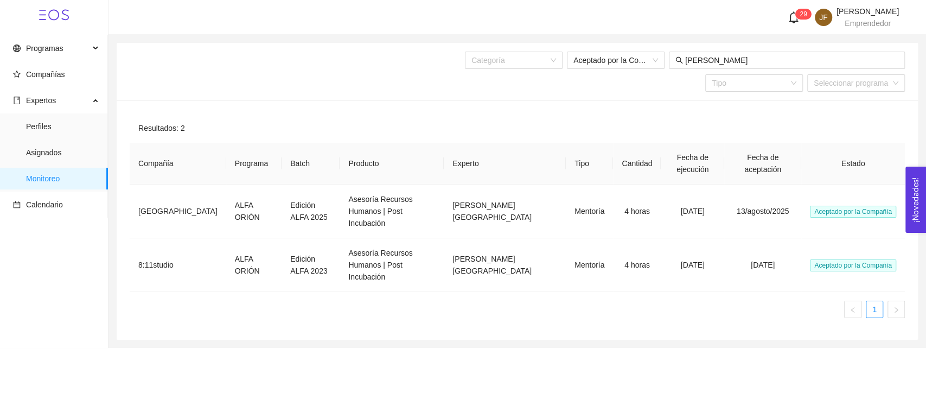
click at [859, 25] on span "Emprendedor" at bounding box center [867, 23] width 46 height 9
click at [850, 111] on div "Resultados: 2 Compañía Programa Batch Producto Experto Tipo Cantidad Fecha de e…" at bounding box center [517, 219] width 801 height 239
click at [874, 15] on span "[PERSON_NAME]" at bounding box center [867, 11] width 62 height 9
click at [854, 103] on li "Cerrar sesión" at bounding box center [852, 109] width 93 height 22
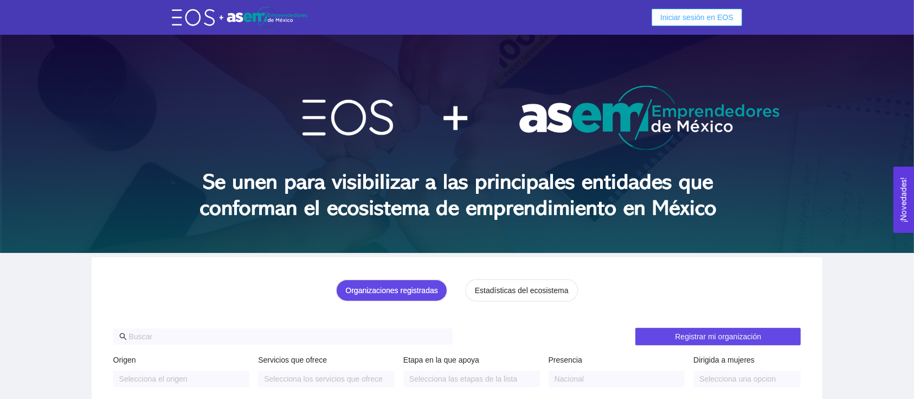
click at [661, 18] on button "Iniciar sesión en EOS" at bounding box center [697, 17] width 91 height 17
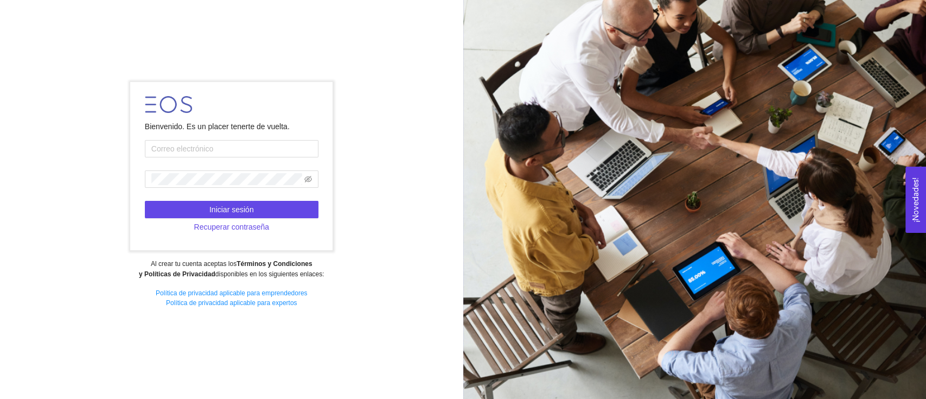
type input "[EMAIL_ADDRESS][DOMAIN_NAME]"
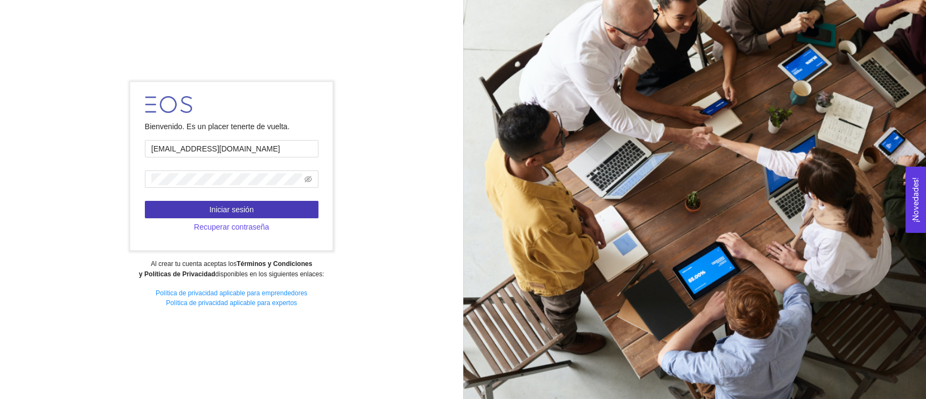
click at [198, 210] on button "Iniciar sesión" at bounding box center [232, 209] width 174 height 17
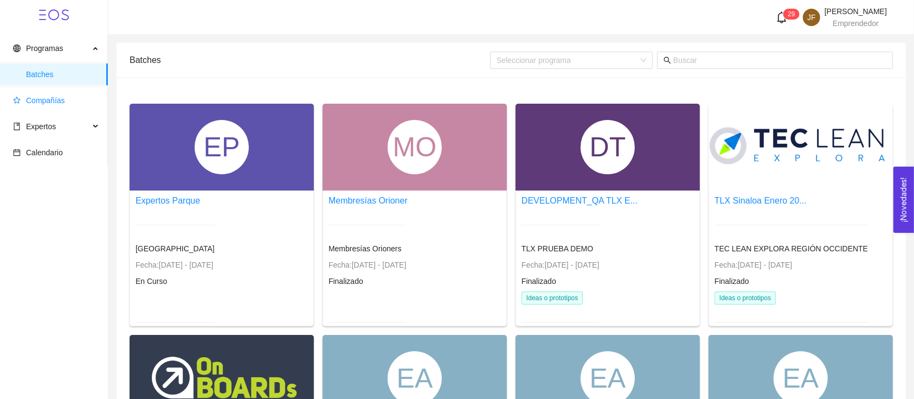
click at [69, 105] on span "Compañías" at bounding box center [56, 100] width 86 height 22
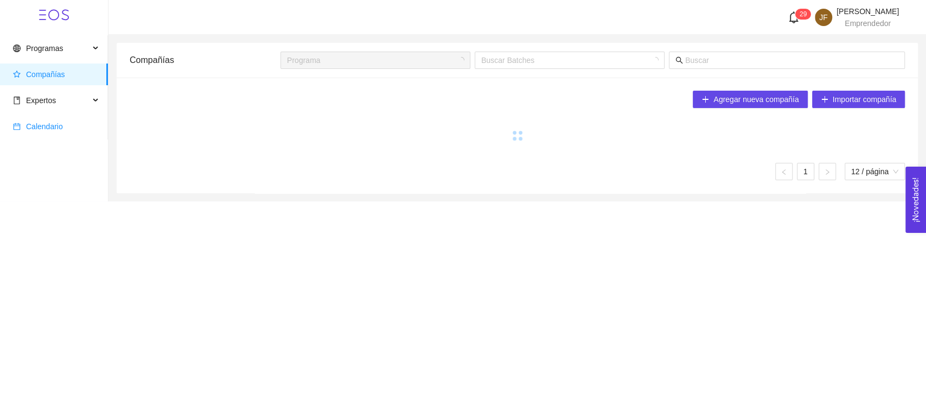
click at [71, 124] on span "Calendario" at bounding box center [56, 127] width 86 height 22
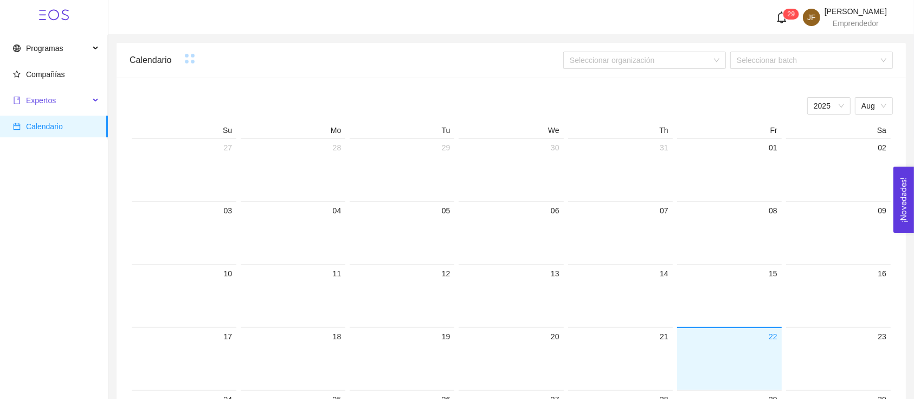
click at [71, 95] on span "Expertos" at bounding box center [51, 100] width 76 height 22
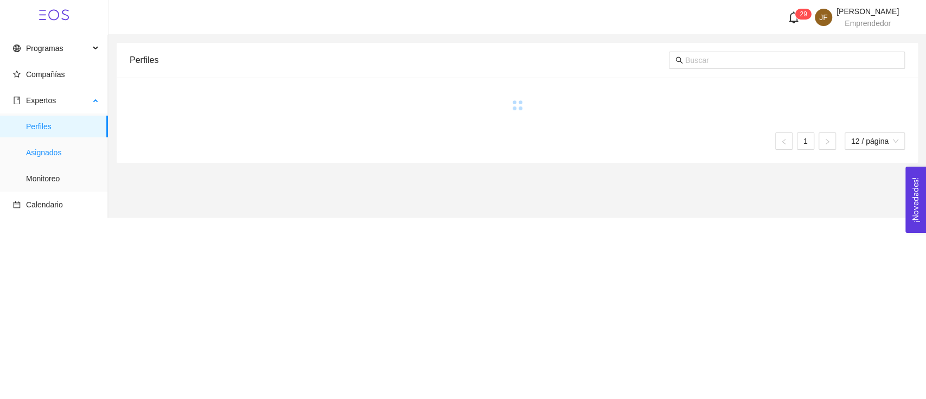
click at [80, 156] on span "Asignados" at bounding box center [62, 153] width 73 height 22
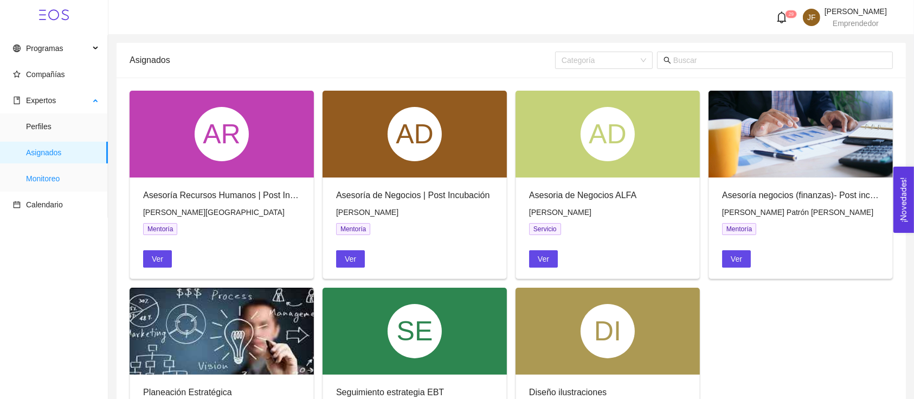
click at [62, 172] on span "Monitoreo" at bounding box center [62, 179] width 73 height 22
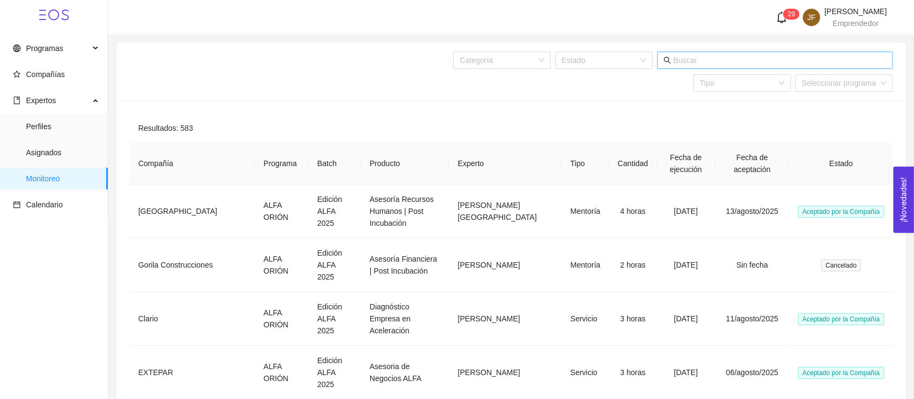
click at [712, 57] on input "text" at bounding box center [780, 60] width 213 height 12
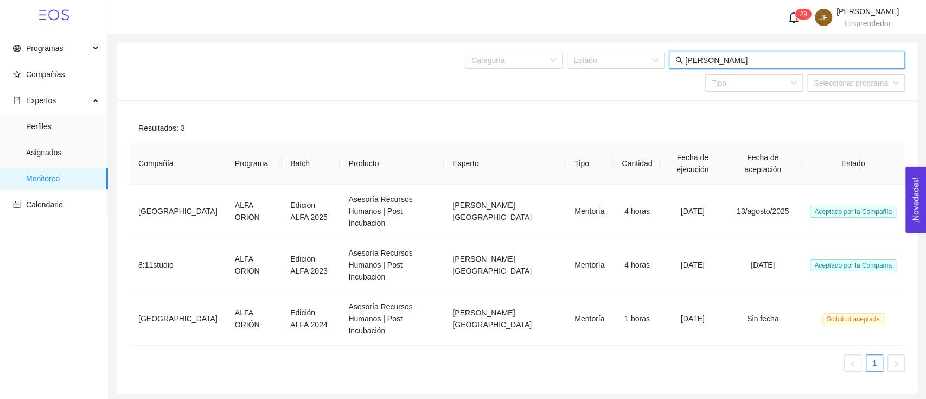
type input "[PERSON_NAME]"
click at [862, 7] on span "José Fernández Parra" at bounding box center [867, 11] width 62 height 9
click at [843, 108] on div "Resultados: 3 Compañía Programa Batch Producto Experto Tipo Cantidad Fecha de e…" at bounding box center [517, 246] width 801 height 293
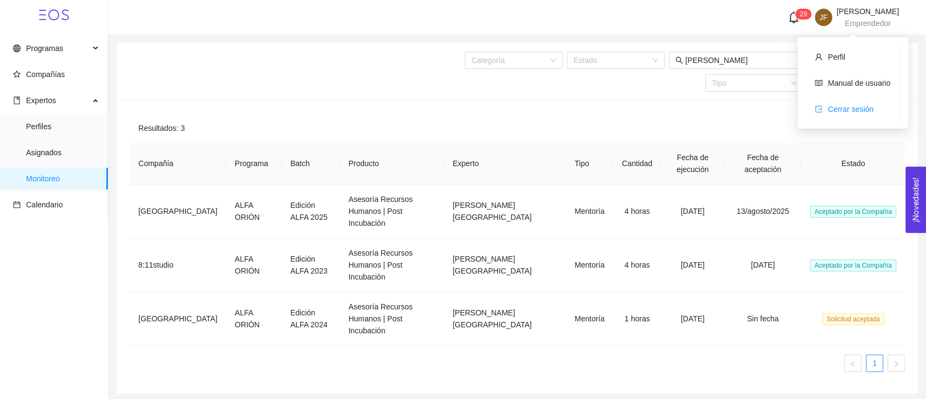
click at [855, 98] on li "Cerrar sesión" at bounding box center [852, 109] width 93 height 22
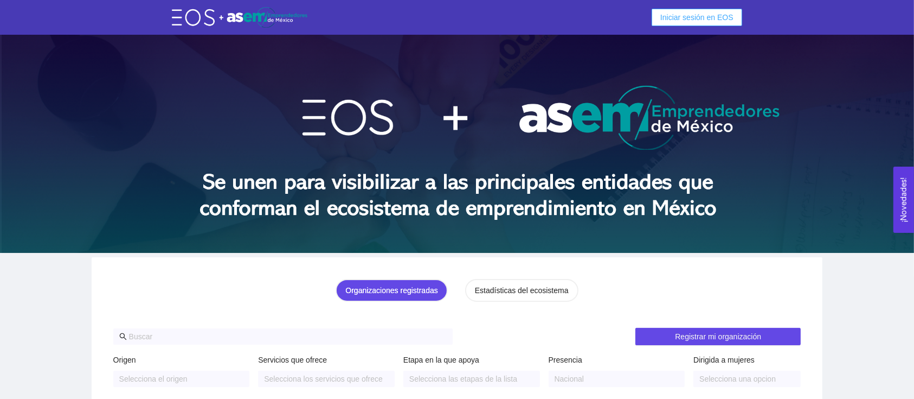
click at [692, 17] on span "Iniciar sesión en EOS" at bounding box center [697, 17] width 73 height 12
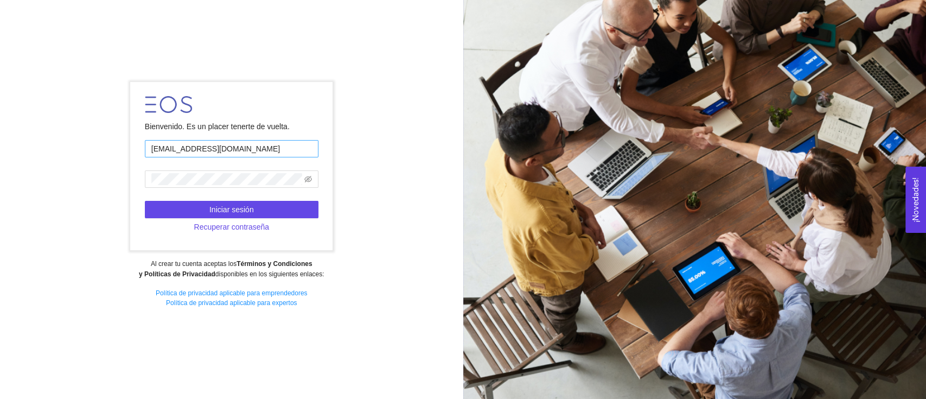
click at [261, 150] on input "[EMAIL_ADDRESS][DOMAIN_NAME]" at bounding box center [232, 148] width 174 height 17
click at [263, 156] on input "[EMAIL_ADDRESS][DOMAIN_NAME]" at bounding box center [232, 148] width 174 height 17
type input "[PERSON_NAME][EMAIL_ADDRESS][PERSON_NAME][DOMAIN_NAME]"
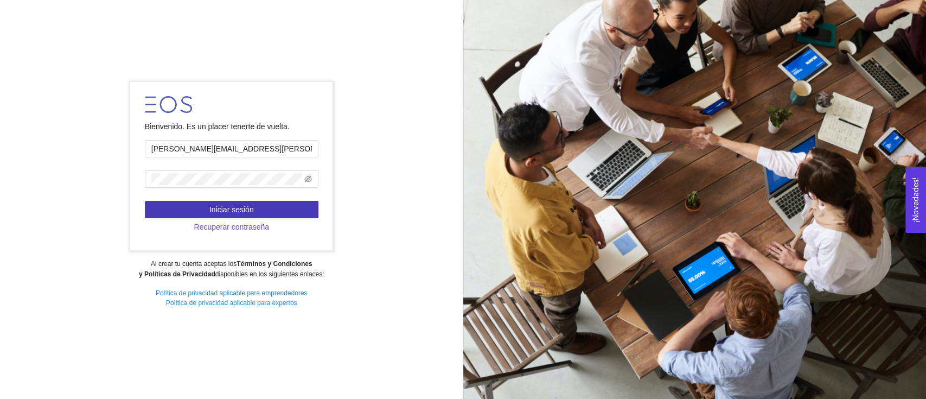
click at [255, 207] on button "Iniciar sesión" at bounding box center [232, 209] width 174 height 17
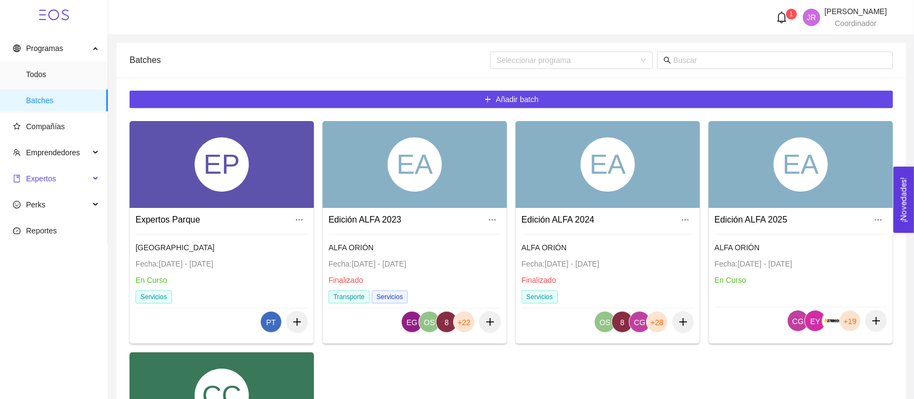
click at [83, 182] on span "Expertos" at bounding box center [51, 179] width 76 height 22
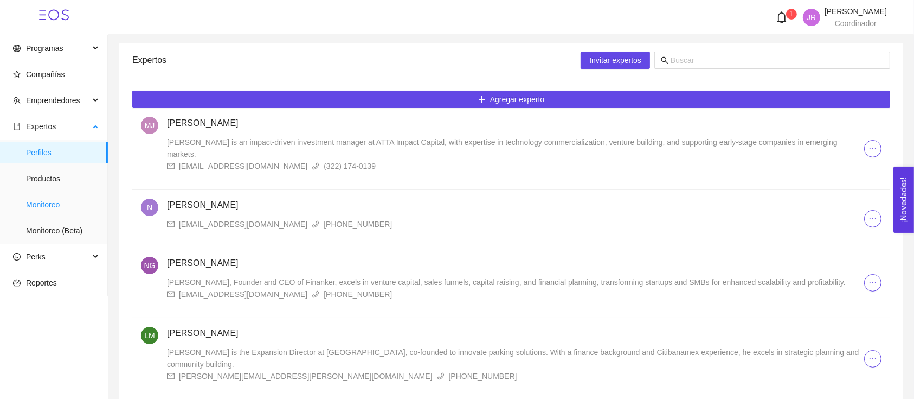
click at [72, 207] on span "Monitoreo" at bounding box center [62, 205] width 73 height 22
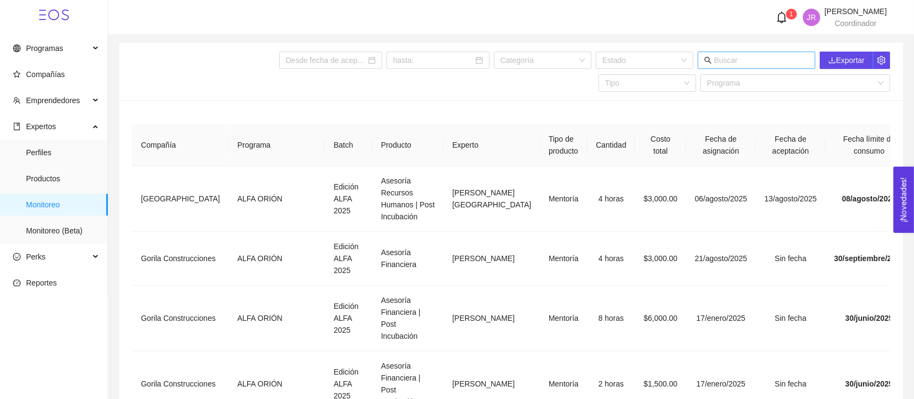
click at [745, 62] on input "text" at bounding box center [761, 60] width 95 height 12
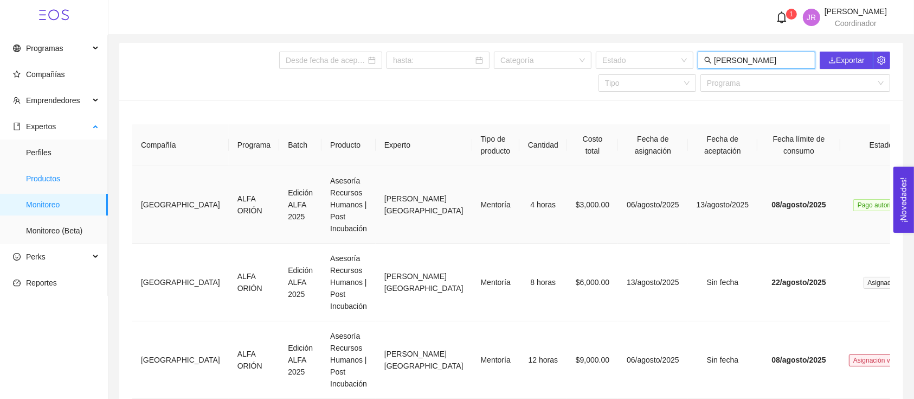
type input "froylan"
click at [57, 173] on span "Productos" at bounding box center [62, 179] width 73 height 22
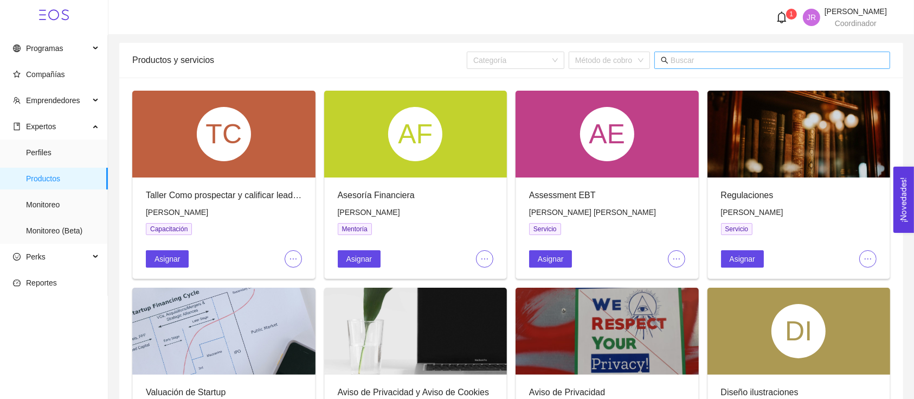
click at [725, 66] on span at bounding box center [773, 60] width 236 height 17
click at [719, 61] on input "text" at bounding box center [777, 60] width 213 height 12
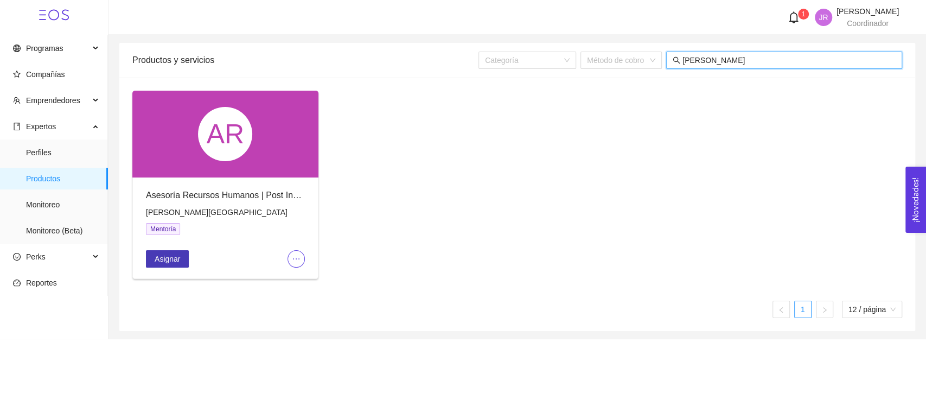
type input "froylan"
click at [166, 261] on span "Asignar" at bounding box center [167, 259] width 25 height 12
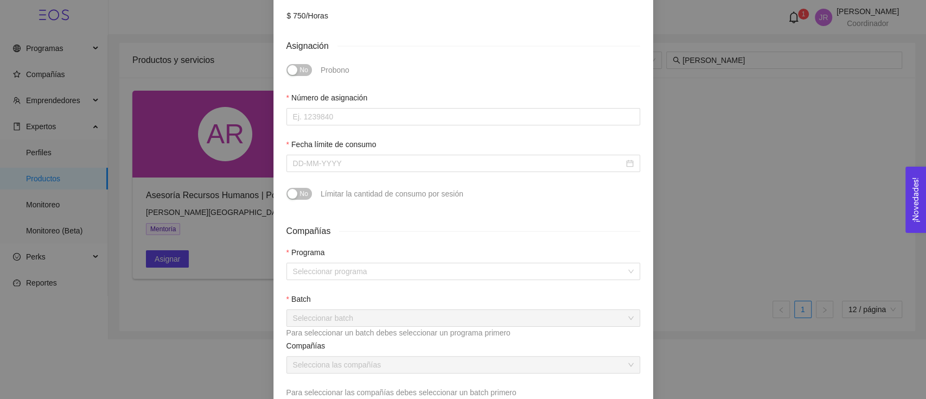
scroll to position [256, 0]
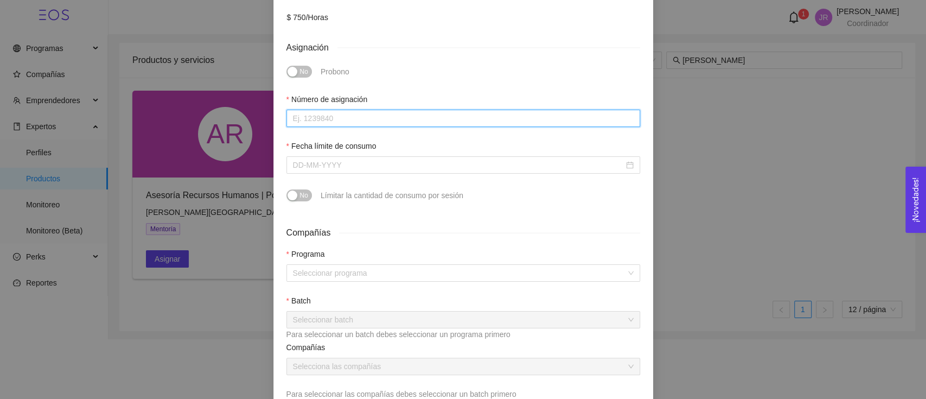
click at [327, 119] on input "Número de asignación" at bounding box center [463, 118] width 354 height 17
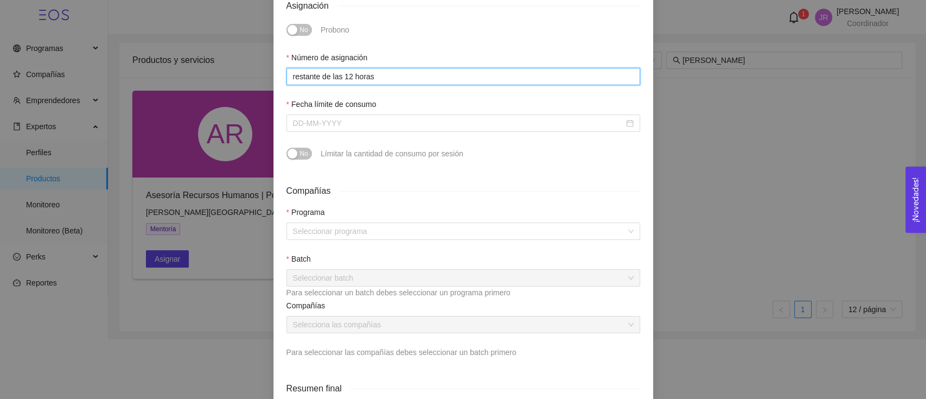
scroll to position [328, 0]
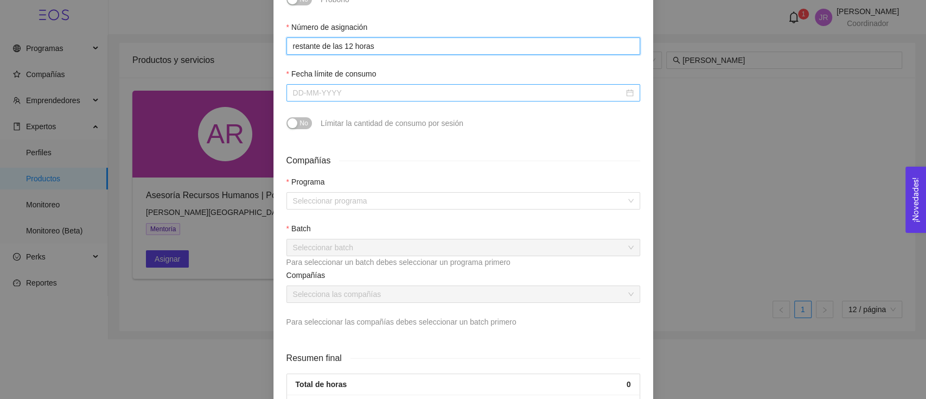
type input "restante de las 12 horas"
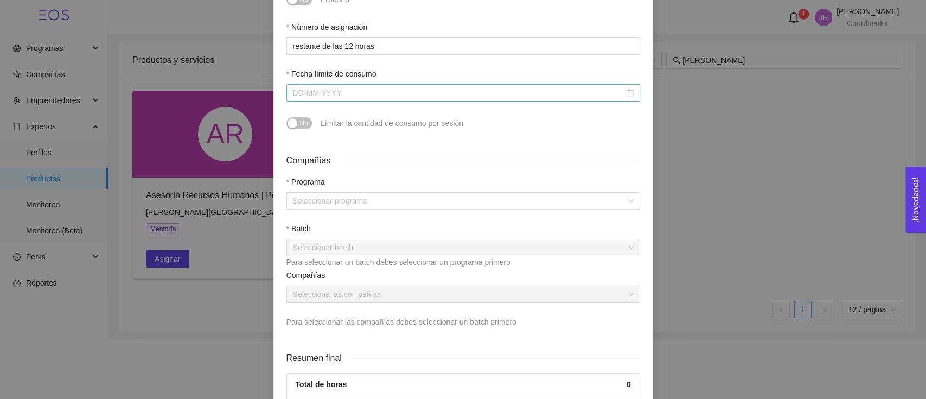
click at [338, 101] on div at bounding box center [463, 92] width 354 height 17
click at [358, 89] on input "Fecha límite de consumo" at bounding box center [458, 93] width 331 height 12
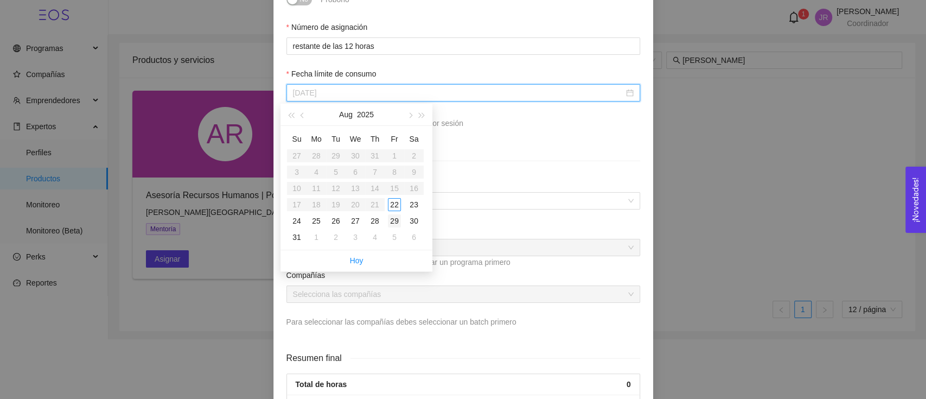
type input "August 29, 2025"
click at [395, 222] on div "29" at bounding box center [394, 220] width 13 height 13
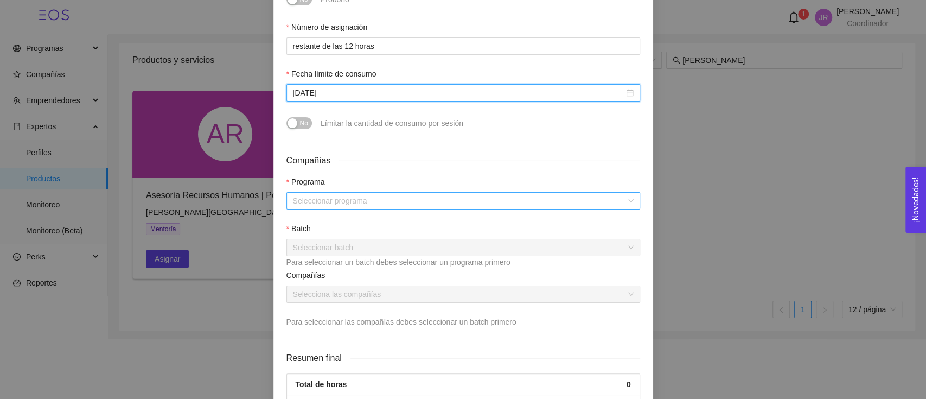
click at [366, 206] on input "search" at bounding box center [459, 201] width 333 height 16
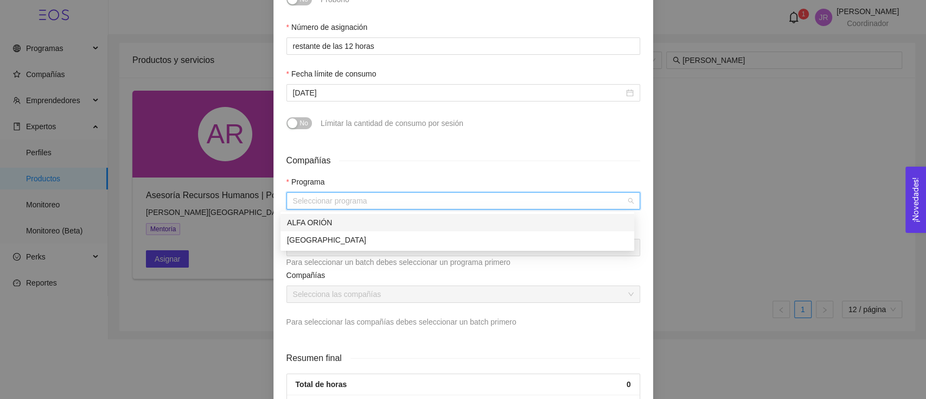
click at [366, 220] on div "ALFA ORIÓN" at bounding box center [457, 222] width 341 height 12
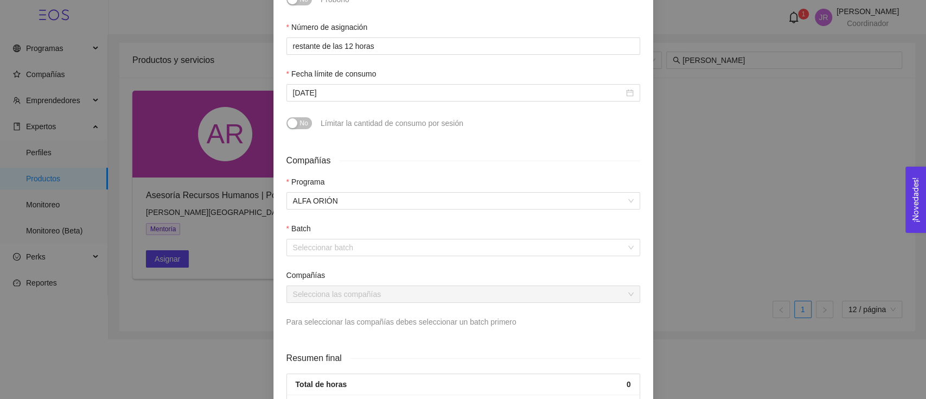
click at [351, 236] on div "Batch" at bounding box center [463, 230] width 354 height 16
click at [348, 249] on input "search" at bounding box center [459, 247] width 333 height 16
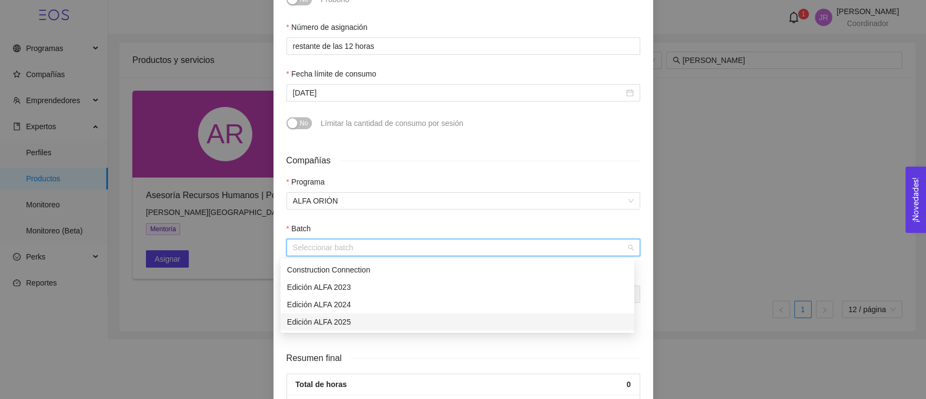
click at [364, 319] on div "Edición ALFA 2025" at bounding box center [457, 322] width 341 height 12
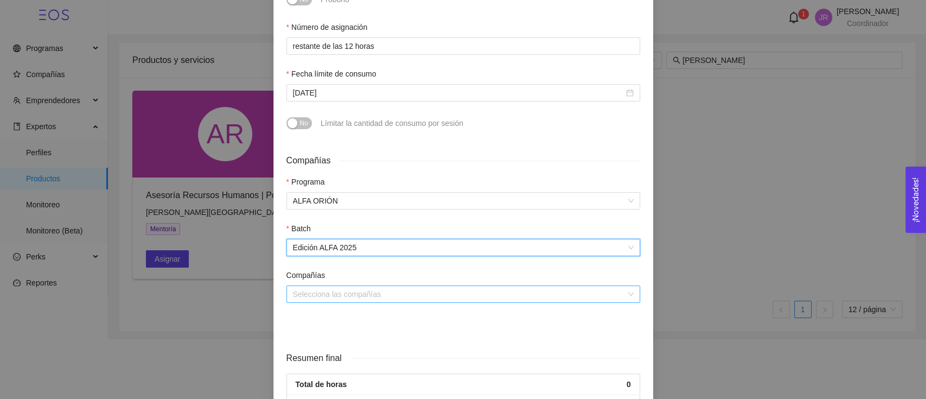
click at [364, 294] on input "search" at bounding box center [459, 294] width 333 height 16
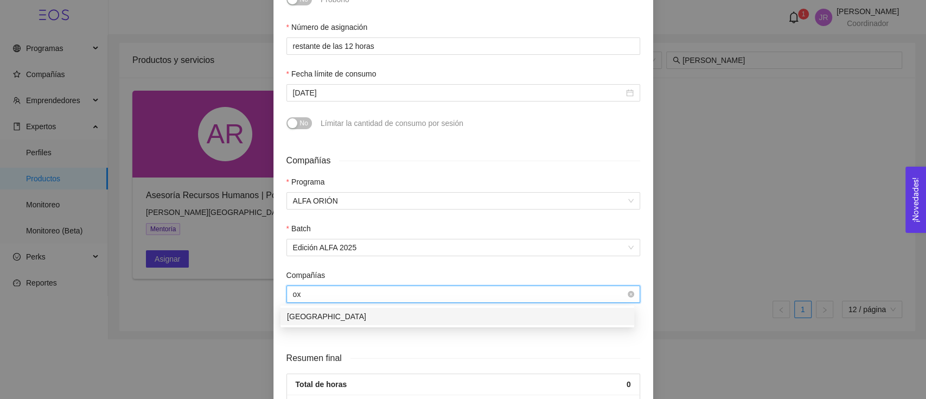
type input "oxf"
click at [360, 319] on div "[GEOGRAPHIC_DATA]" at bounding box center [457, 316] width 341 height 12
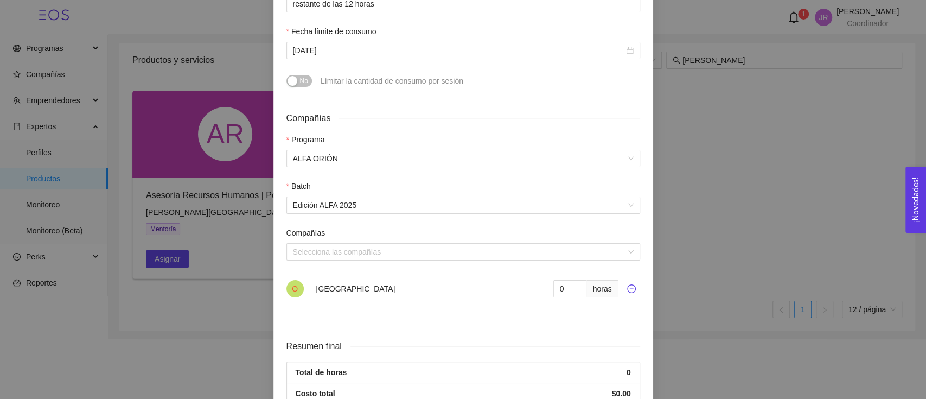
scroll to position [400, 0]
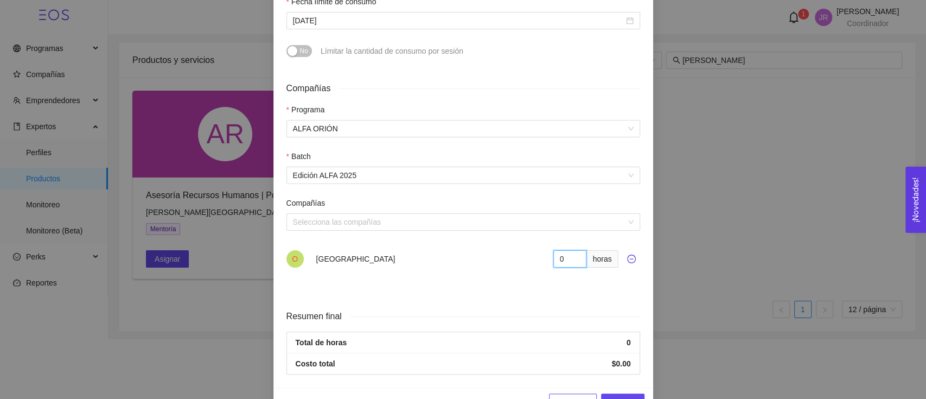
click at [563, 258] on input "0" at bounding box center [570, 258] width 34 height 17
type input "04"
click at [489, 276] on div at bounding box center [463, 280] width 354 height 13
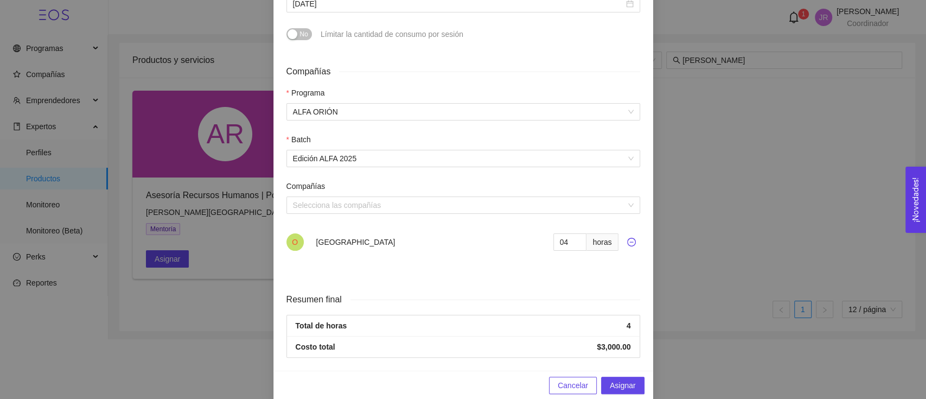
scroll to position [431, 0]
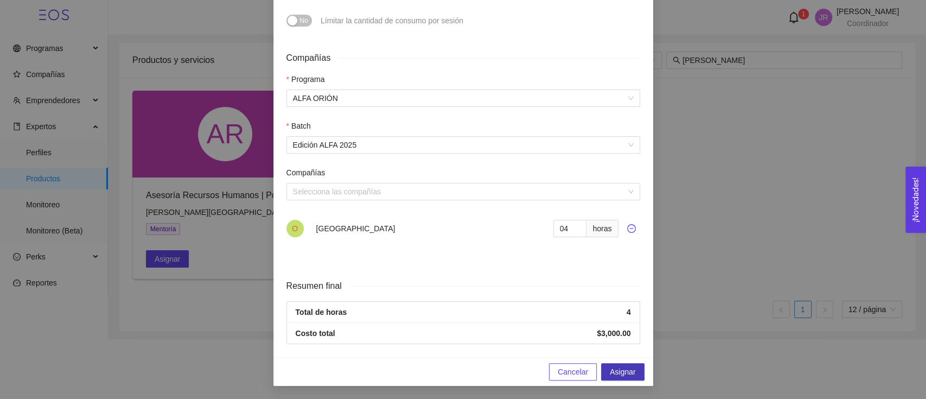
click at [616, 370] on span "Asignar" at bounding box center [622, 372] width 25 height 12
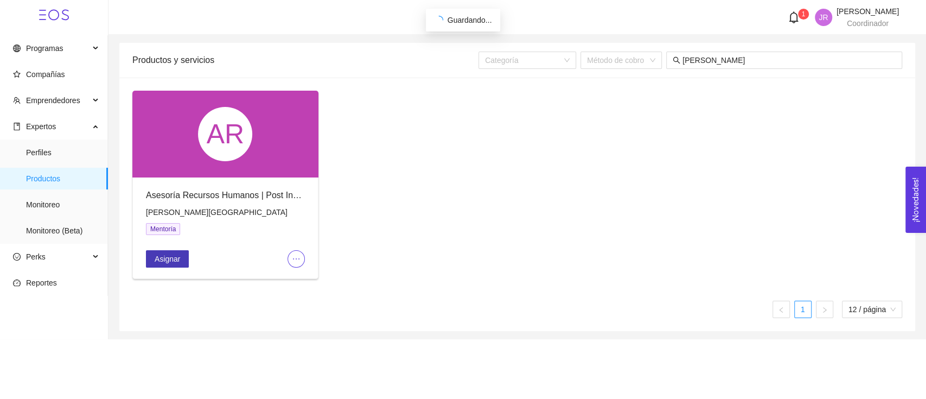
click at [182, 255] on button "Asignar" at bounding box center [167, 258] width 43 height 17
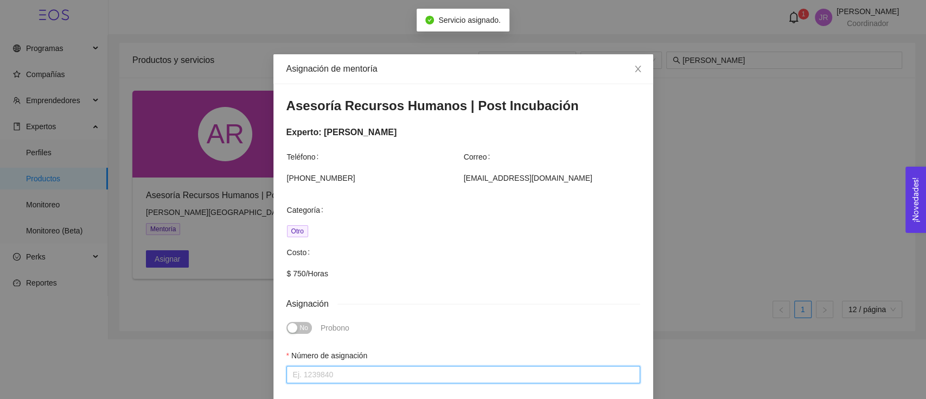
click at [321, 374] on input "Número de asignación" at bounding box center [463, 374] width 354 height 17
type input "restante de las 12 horas"
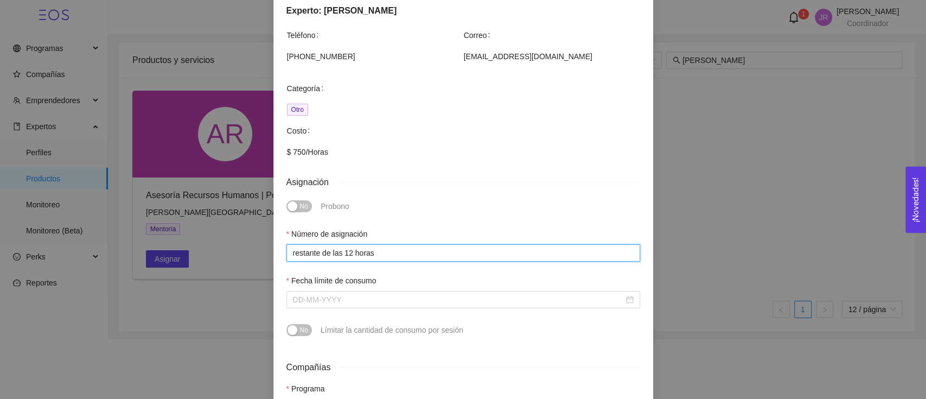
scroll to position [217, 0]
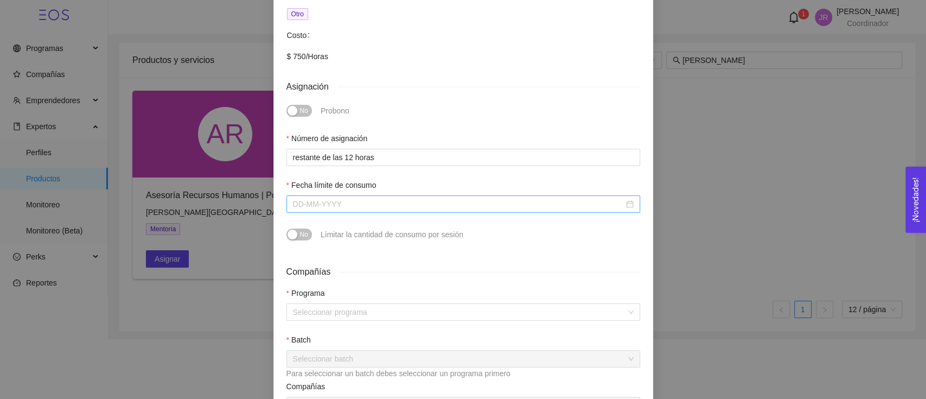
click at [308, 206] on input "Fecha límite de consumo" at bounding box center [458, 204] width 331 height 12
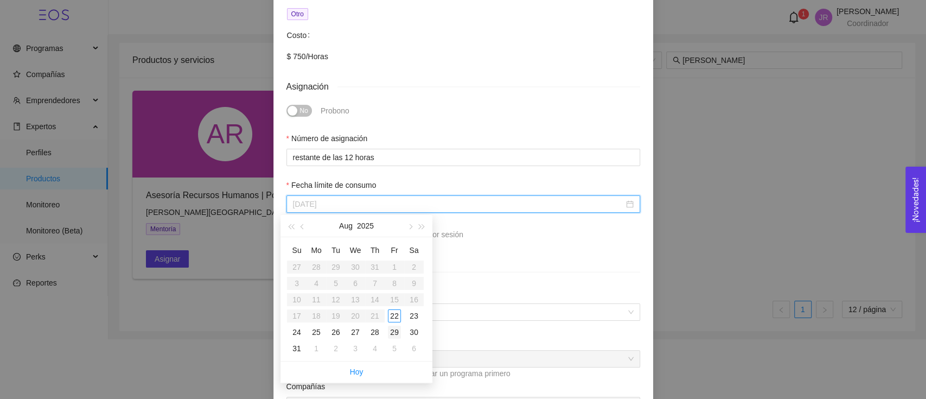
type input "August 29, 2025"
click at [392, 330] on div "29" at bounding box center [394, 331] width 13 height 13
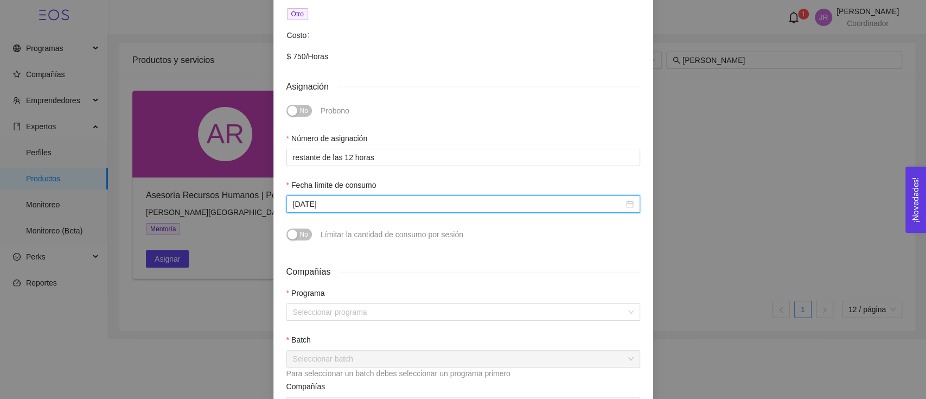
scroll to position [289, 0]
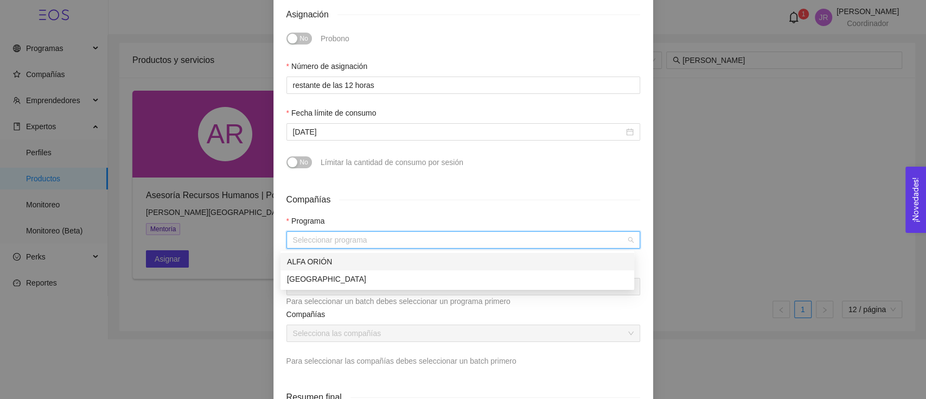
click at [353, 241] on input "search" at bounding box center [459, 240] width 333 height 16
click at [355, 261] on div "ALFA ORIÓN" at bounding box center [457, 261] width 341 height 12
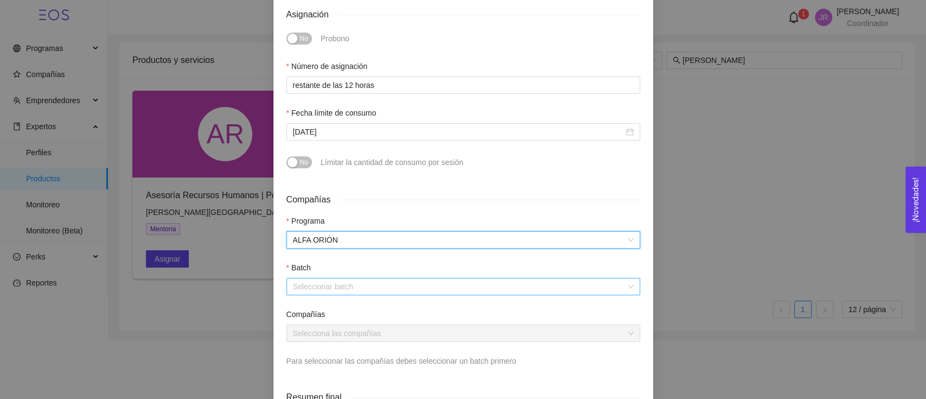
click at [356, 290] on input "search" at bounding box center [459, 286] width 333 height 16
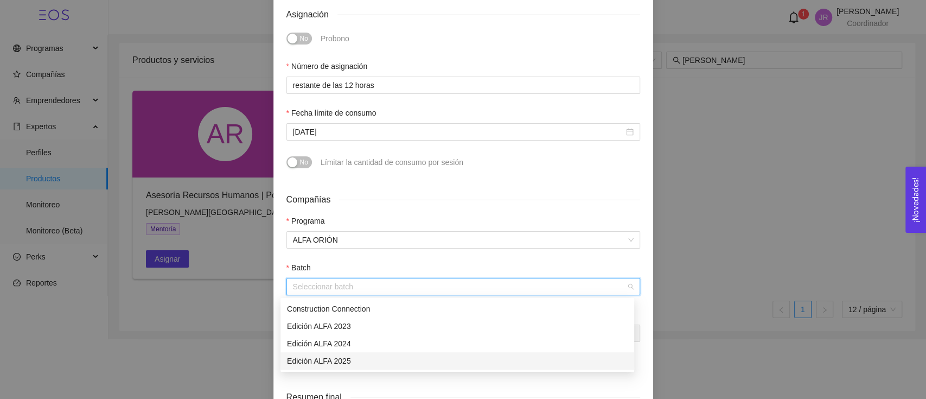
click at [356, 362] on div "Edición ALFA 2025" at bounding box center [457, 361] width 341 height 12
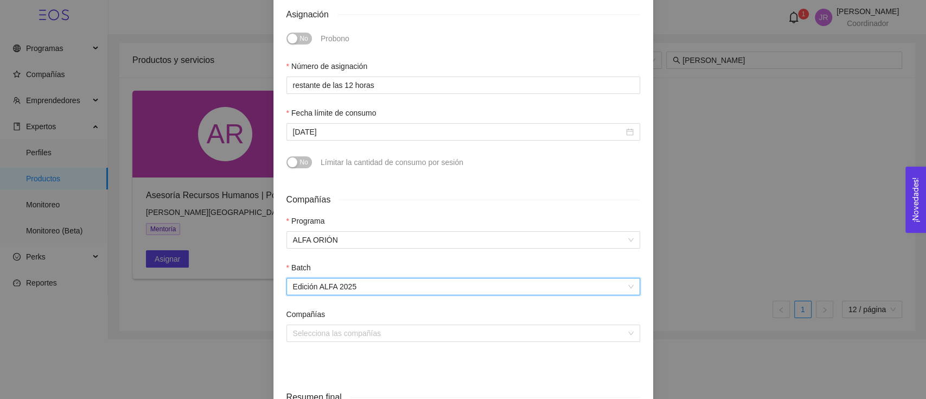
click at [359, 343] on div "Selecciona las compañías" at bounding box center [463, 339] width 354 height 30
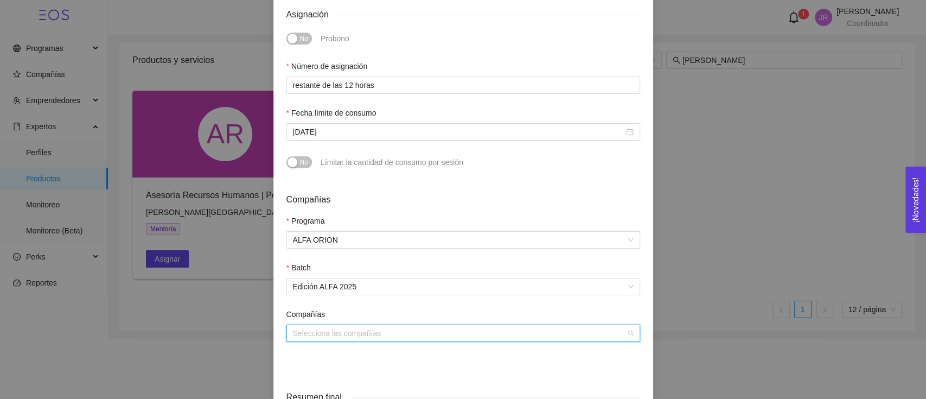
click at [359, 336] on input "search" at bounding box center [459, 333] width 333 height 16
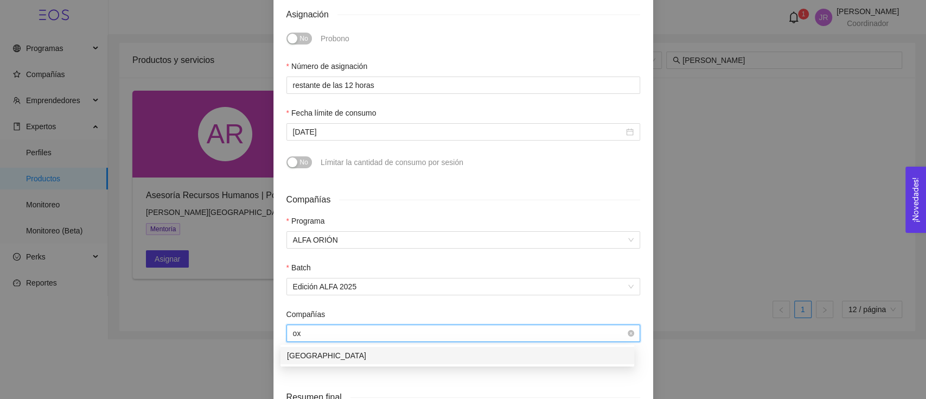
type input "oxf"
click at [354, 347] on div "[GEOGRAPHIC_DATA]" at bounding box center [457, 355] width 354 height 17
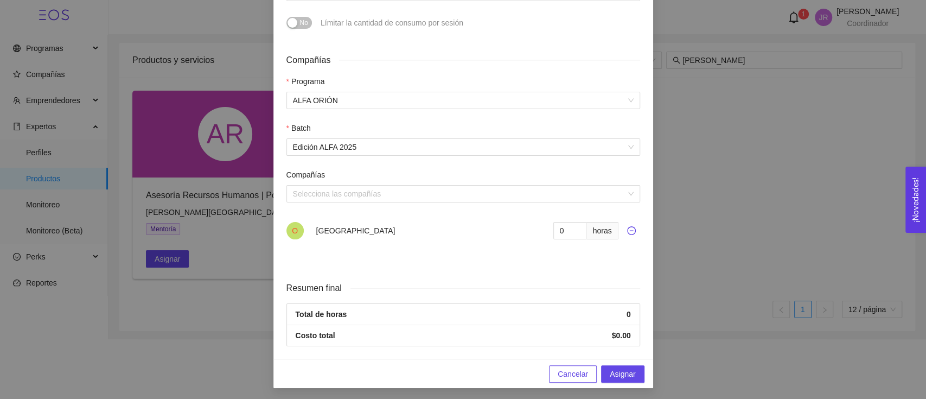
scroll to position [431, 0]
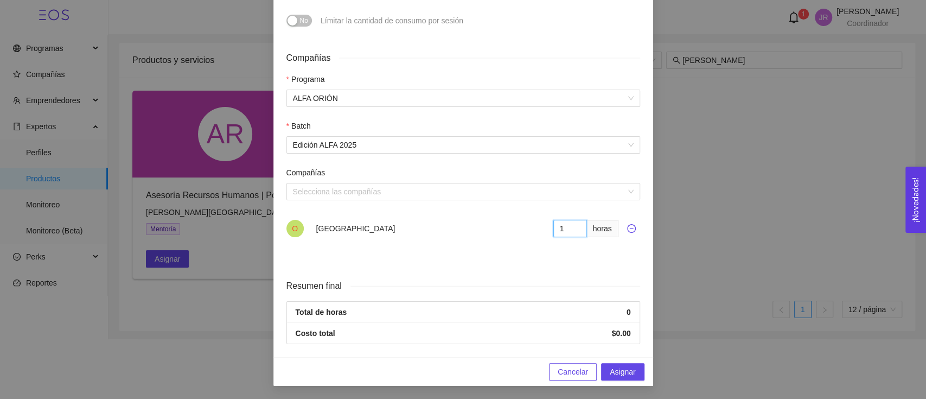
click at [567, 225] on input "1" at bounding box center [570, 228] width 34 height 17
click at [569, 222] on input "2" at bounding box center [570, 228] width 34 height 17
click at [569, 222] on input "3" at bounding box center [570, 228] width 34 height 17
type input "4"
click at [569, 223] on input "4" at bounding box center [570, 228] width 34 height 17
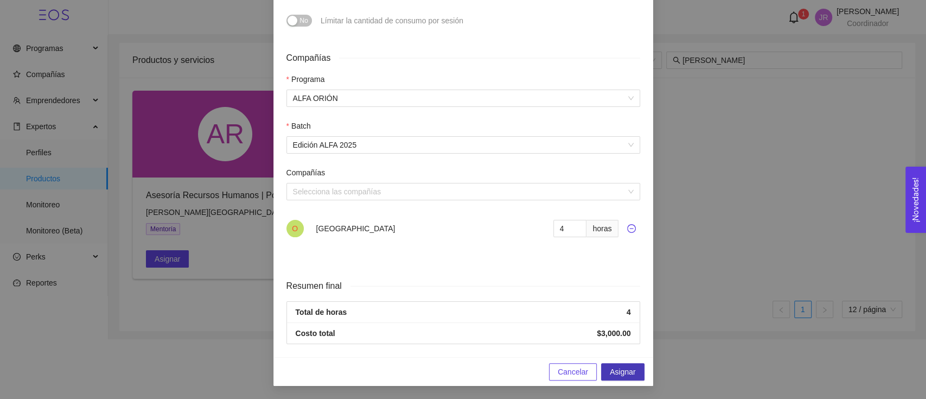
click at [624, 373] on span "Asignar" at bounding box center [622, 372] width 25 height 12
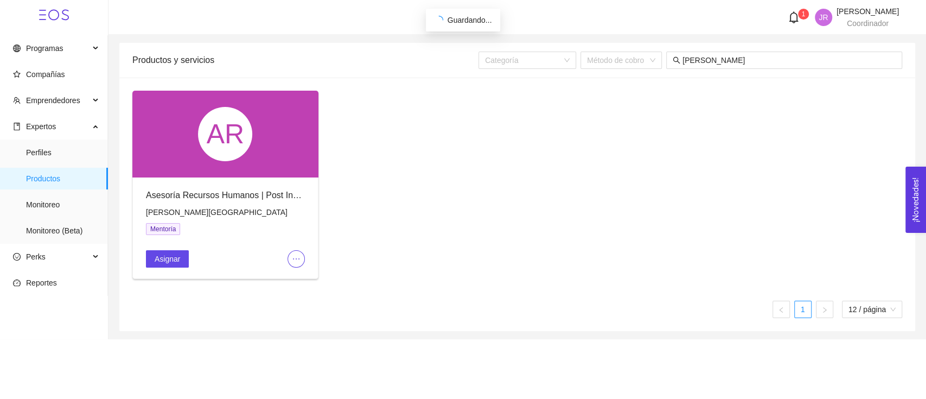
scroll to position [334, 0]
click at [843, 17] on div "José Raúl Fernández Parra Coordinador" at bounding box center [867, 18] width 62 height 20
click at [844, 112] on span "Cerrar sesión" at bounding box center [842, 109] width 46 height 9
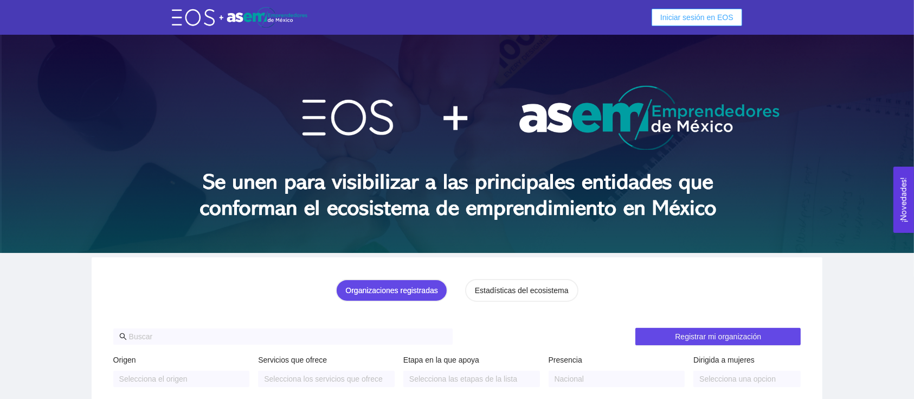
click at [694, 25] on button "Iniciar sesión en EOS" at bounding box center [697, 17] width 91 height 17
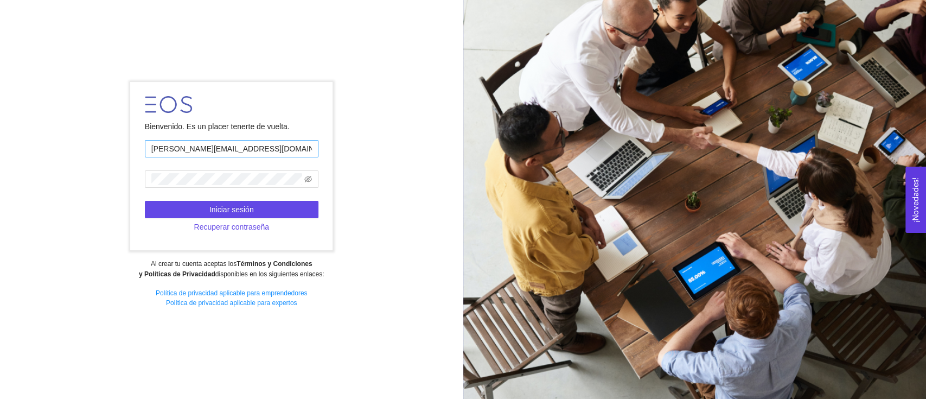
click at [278, 143] on input "jose.fdz@tec.mx" at bounding box center [232, 148] width 174 height 17
type input "josera1958@hotmail.com"
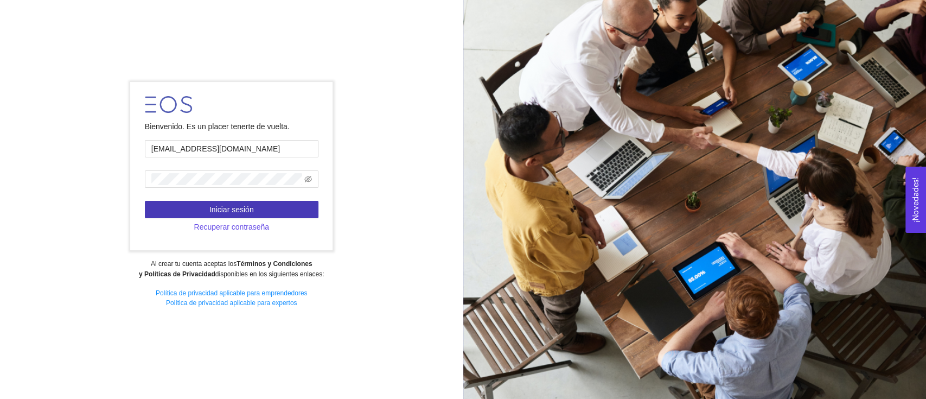
click at [275, 207] on button "Iniciar sesión" at bounding box center [232, 209] width 174 height 17
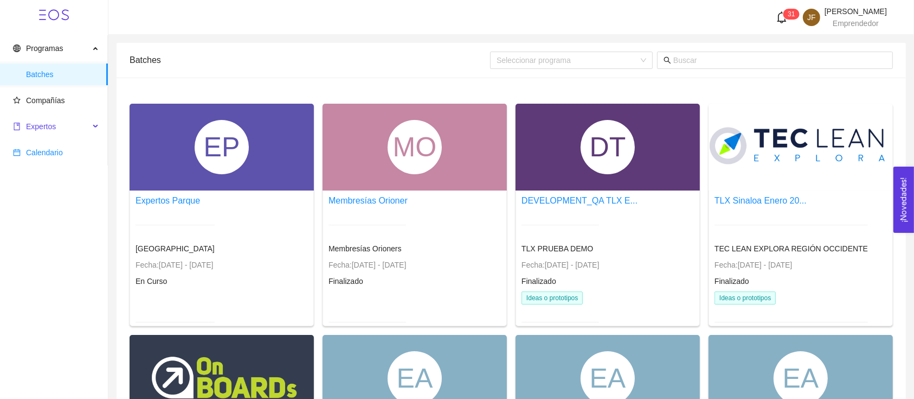
click at [69, 120] on span "Expertos" at bounding box center [51, 127] width 76 height 22
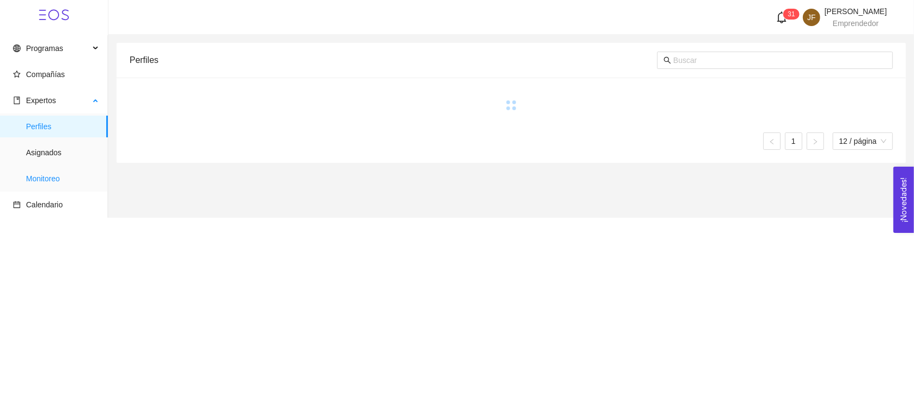
click at [80, 170] on span "Monitoreo" at bounding box center [62, 179] width 73 height 22
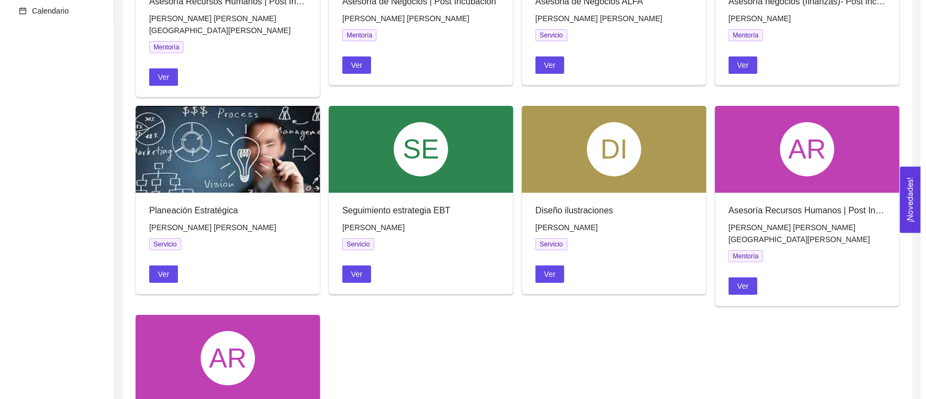
scroll to position [289, 0]
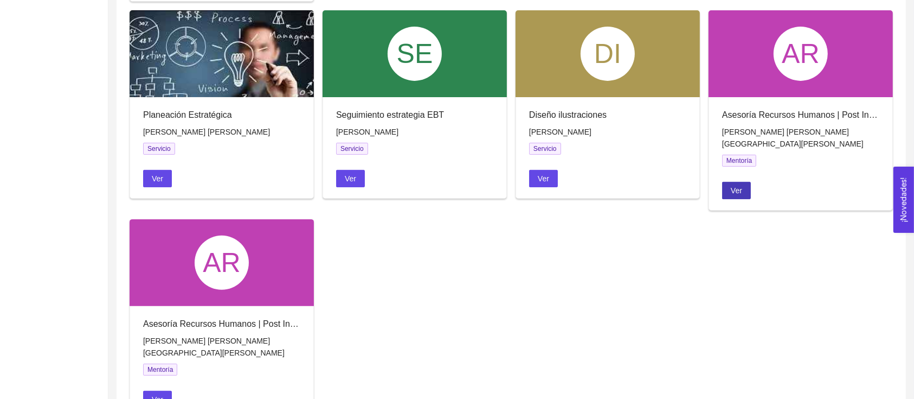
click at [741, 184] on span "Ver" at bounding box center [736, 190] width 11 height 12
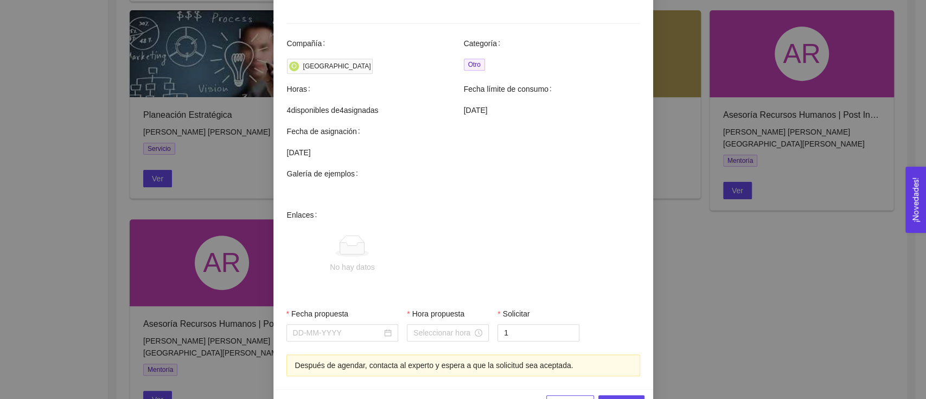
scroll to position [334, 0]
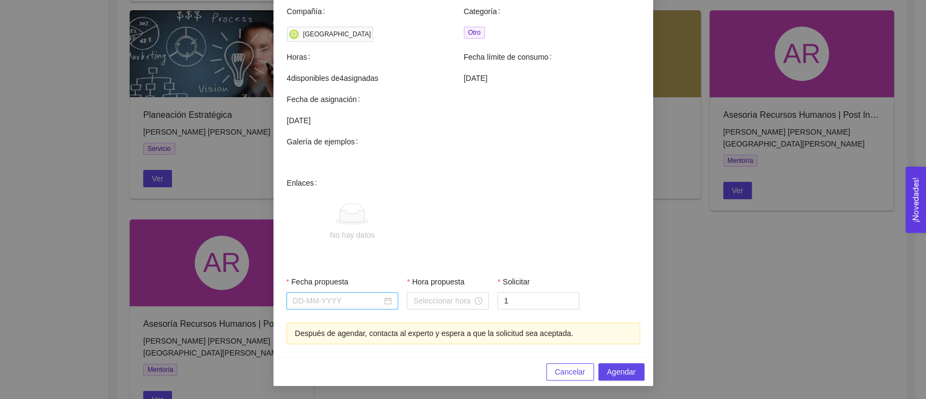
click at [360, 305] on input "Fecha propuesta" at bounding box center [337, 300] width 89 height 12
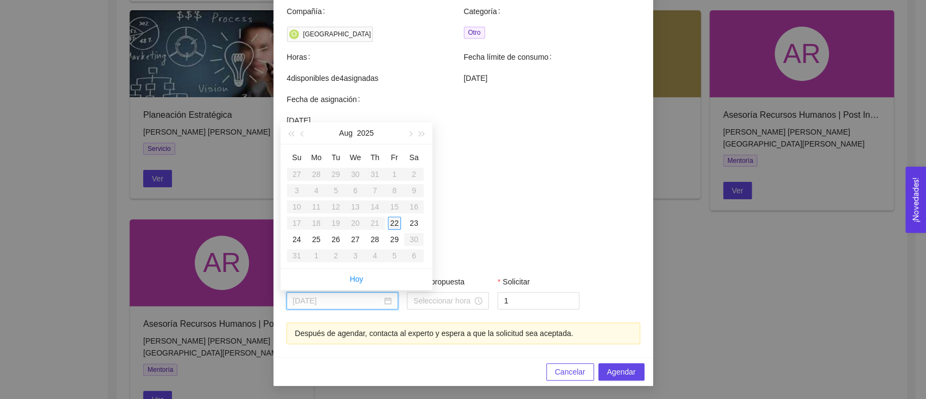
type input "August 22, 2025"
click at [390, 223] on div "22" at bounding box center [394, 222] width 13 height 13
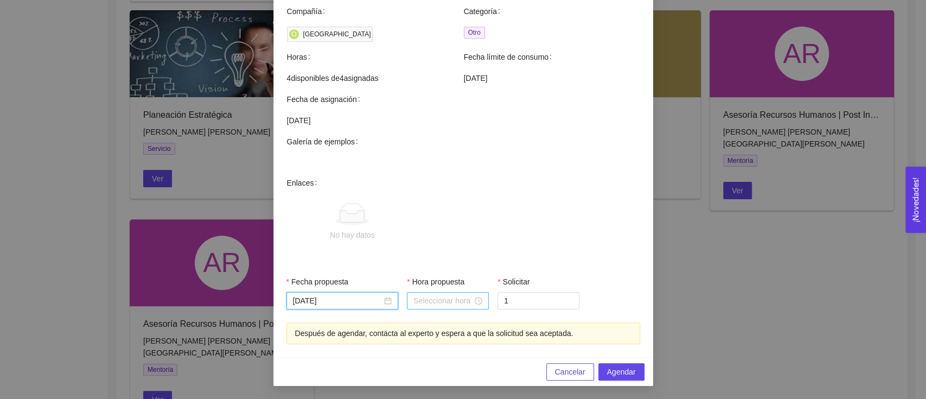
click at [440, 301] on input "Hora propuesta" at bounding box center [442, 300] width 59 height 12
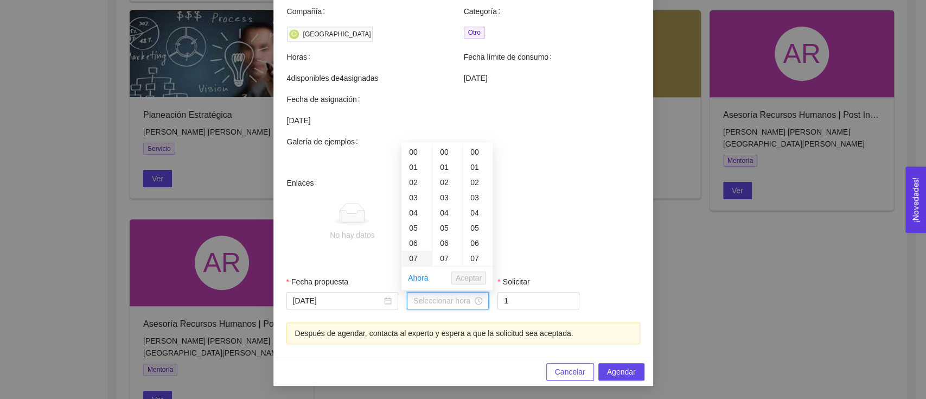
click at [415, 256] on div "07" at bounding box center [416, 258] width 30 height 15
type input "07:00:00"
click at [504, 295] on input "1" at bounding box center [538, 300] width 81 height 16
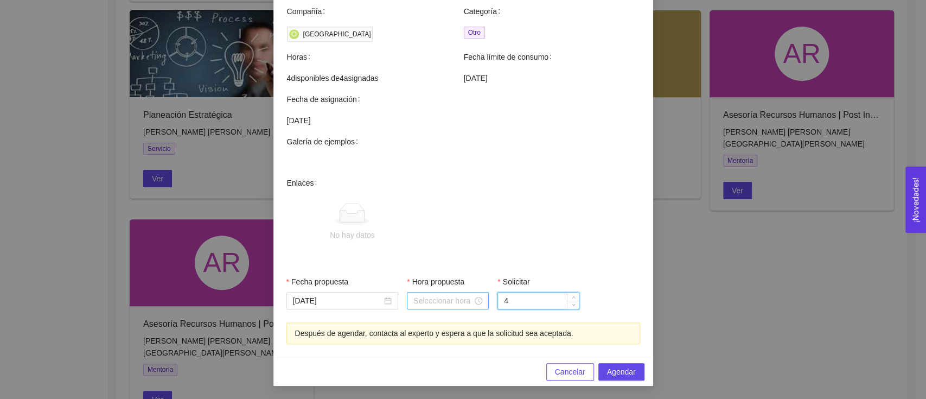
type input "4"
click at [445, 305] on input "Hora propuesta" at bounding box center [442, 300] width 59 height 12
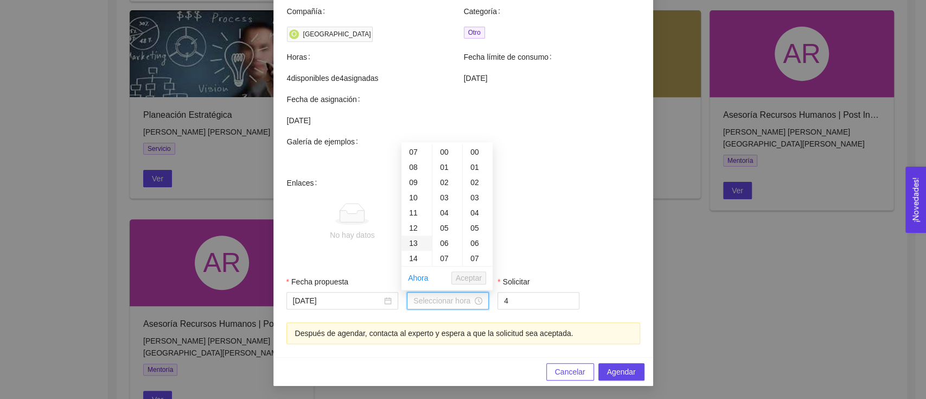
click at [417, 247] on div "13" at bounding box center [416, 242] width 30 height 15
type input "13:00:00"
click at [475, 277] on span "Aceptar" at bounding box center [469, 278] width 26 height 12
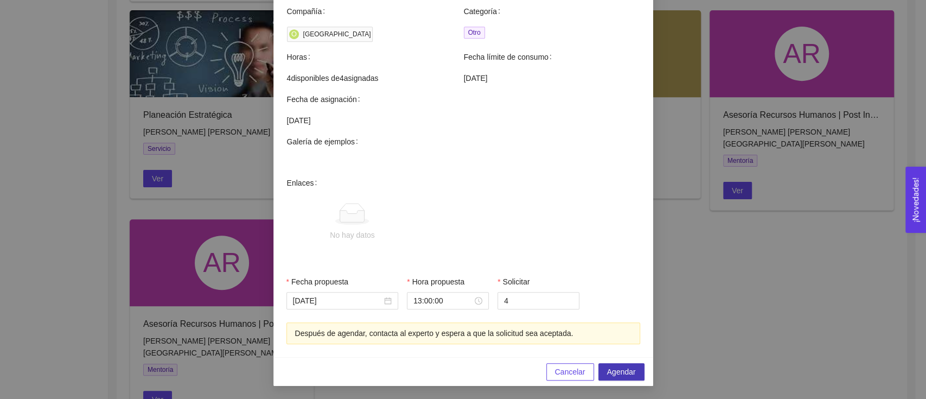
click at [607, 367] on span "Agendar" at bounding box center [621, 372] width 29 height 12
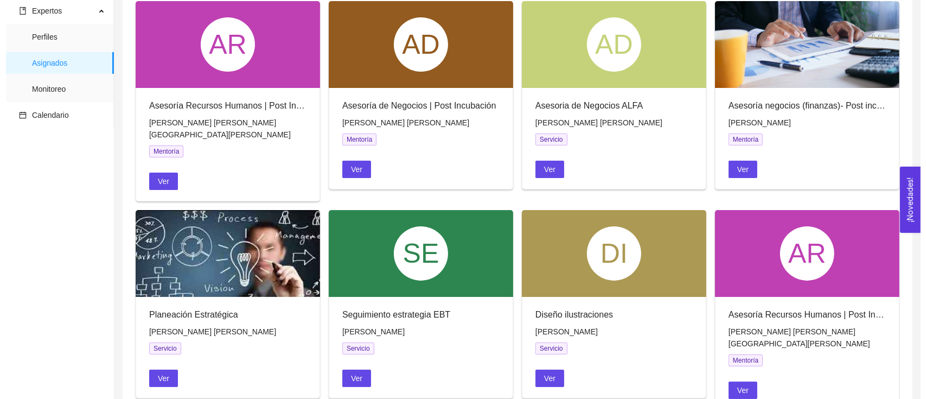
scroll to position [105, 0]
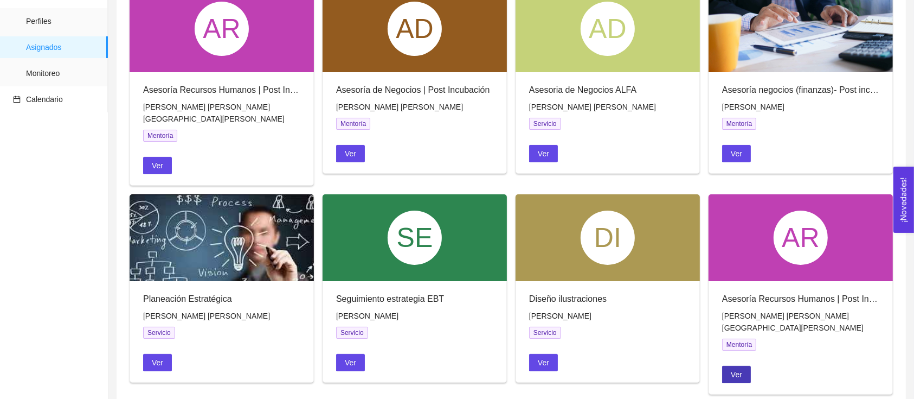
click at [734, 368] on span "Ver" at bounding box center [736, 374] width 11 height 12
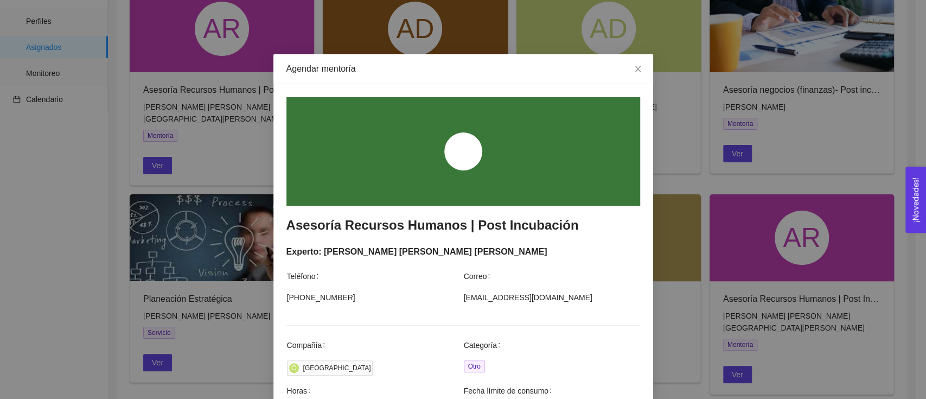
scroll to position [334, 0]
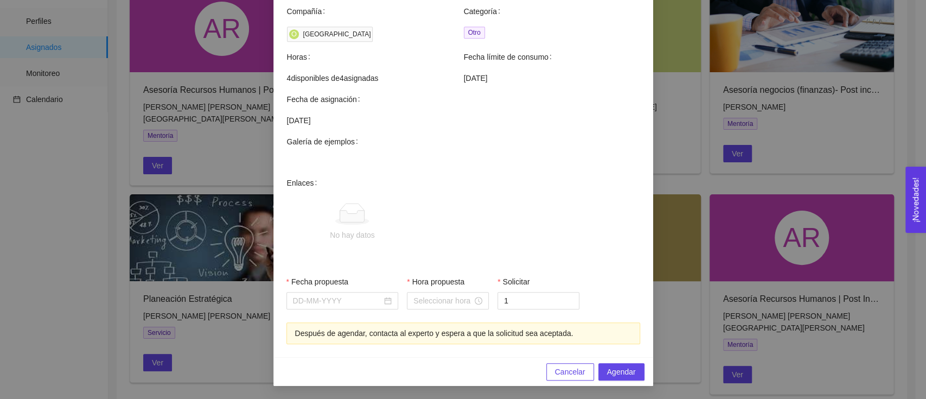
click at [357, 290] on div "Fecha propuesta" at bounding box center [342, 284] width 112 height 16
click at [354, 300] on input "Fecha propuesta" at bounding box center [337, 300] width 89 height 12
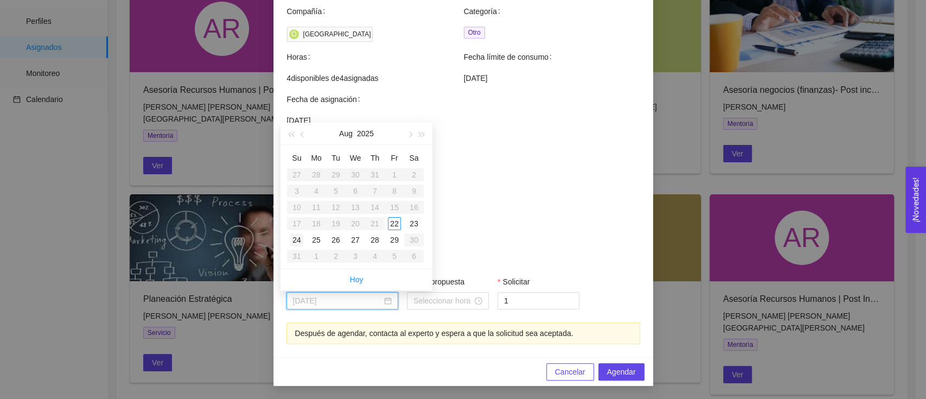
click at [302, 238] on div "24" at bounding box center [296, 239] width 13 height 13
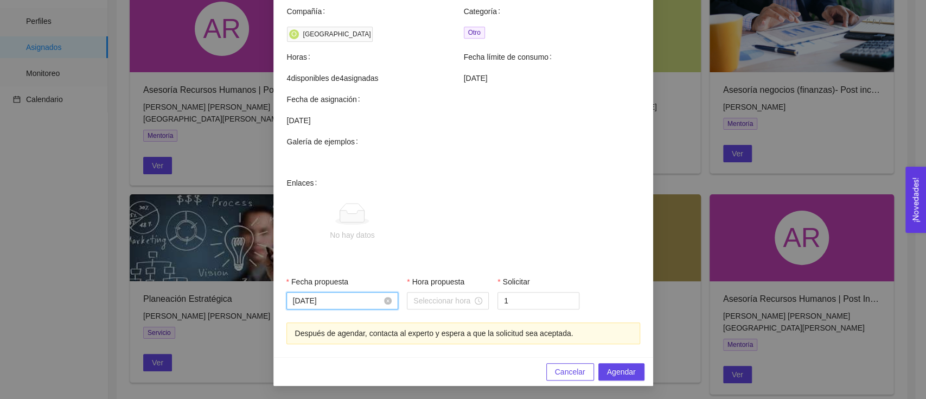
click at [321, 301] on input "[DATE]" at bounding box center [337, 300] width 89 height 12
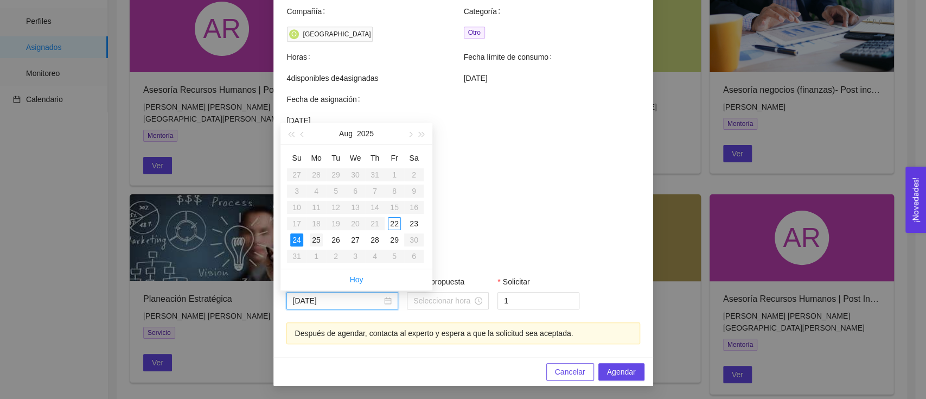
type input "[DATE]"
drag, startPoint x: 317, startPoint y: 242, endPoint x: 333, endPoint y: 258, distance: 22.2
click at [317, 242] on div "25" at bounding box center [316, 239] width 13 height 13
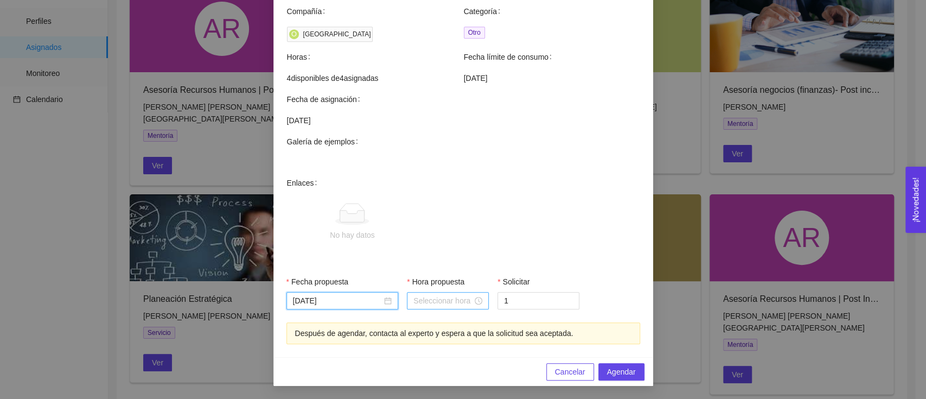
click at [418, 300] on input "Hora propuesta" at bounding box center [442, 300] width 59 height 12
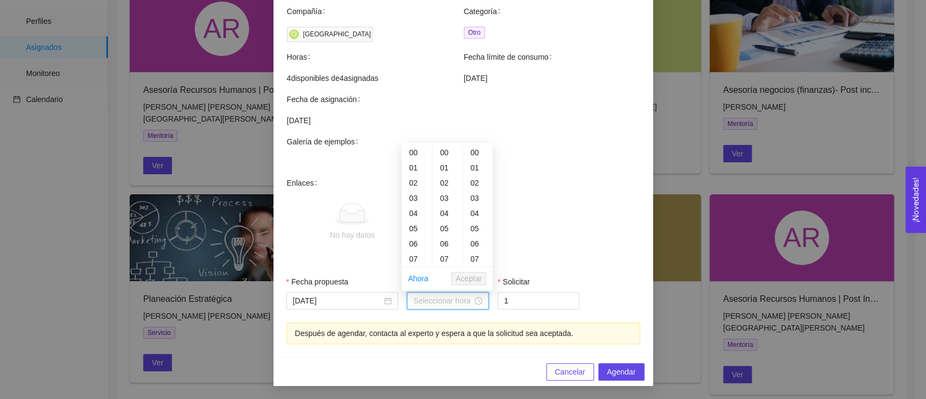
click at [414, 261] on div "07" at bounding box center [416, 258] width 30 height 15
type input "07:00:00"
click at [450, 272] on ul "Ahora Aceptar" at bounding box center [446, 278] width 91 height 23
click at [467, 281] on span "Aceptar" at bounding box center [469, 278] width 26 height 12
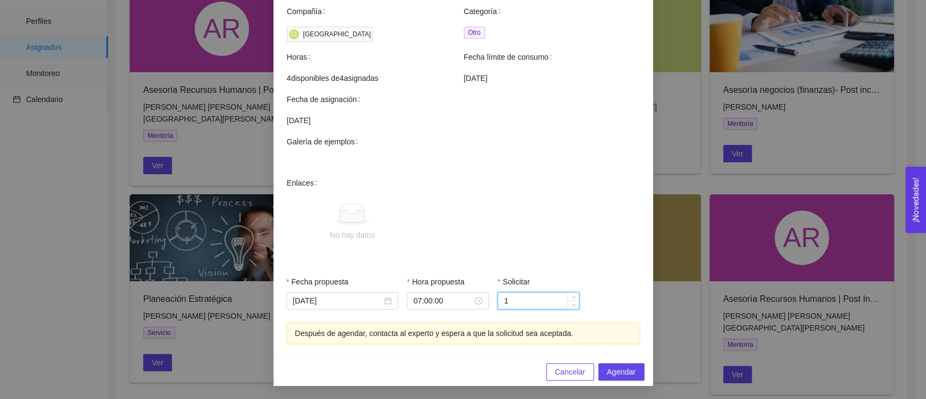
click at [515, 293] on input "1" at bounding box center [538, 300] width 81 height 16
type input "4"
click at [612, 366] on span "Agendar" at bounding box center [621, 372] width 29 height 12
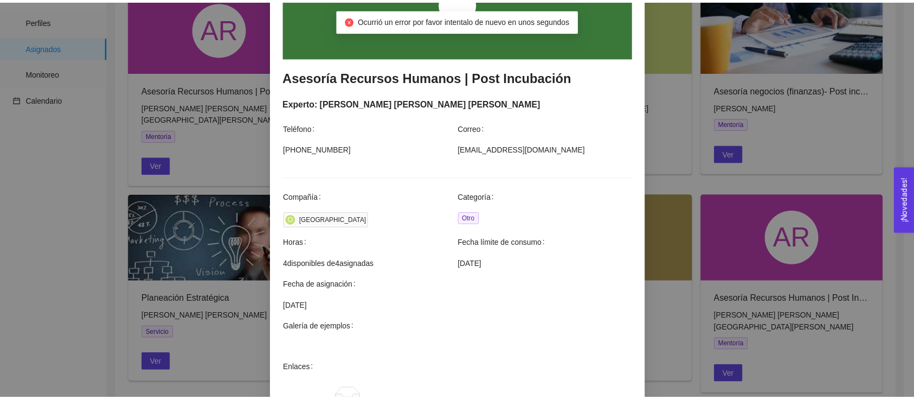
scroll to position [117, 0]
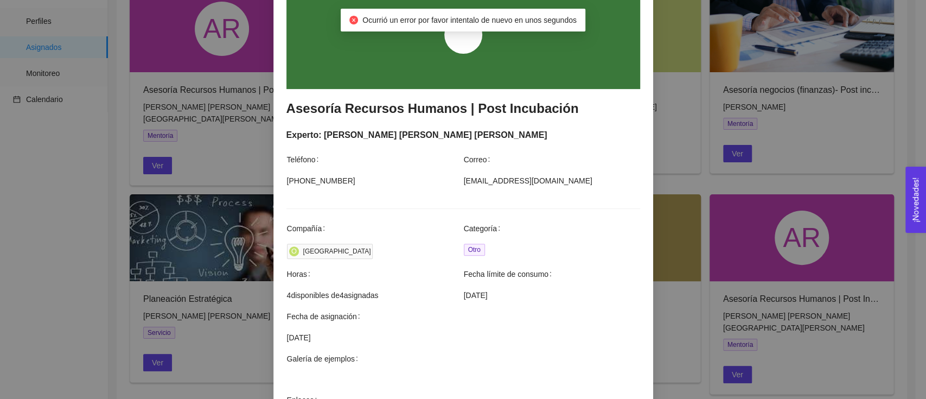
click at [710, 191] on div "Agendar mentoría Asesoría Recursos Humanos | Post Incubación Experto: Froylan F…" at bounding box center [463, 199] width 926 height 399
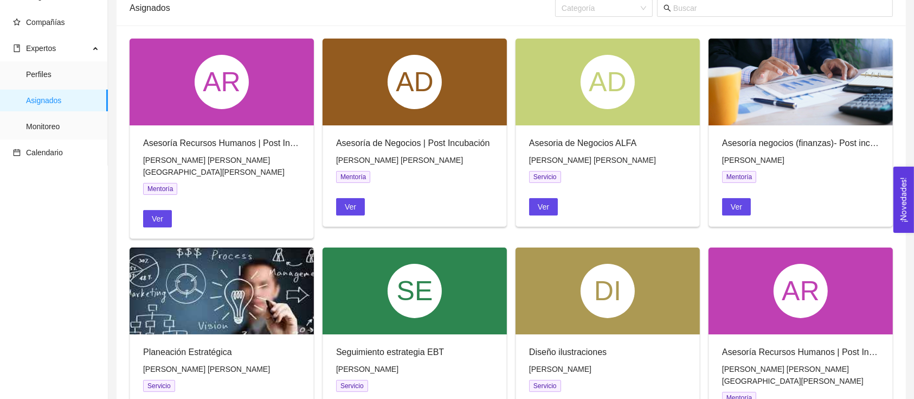
scroll to position [0, 0]
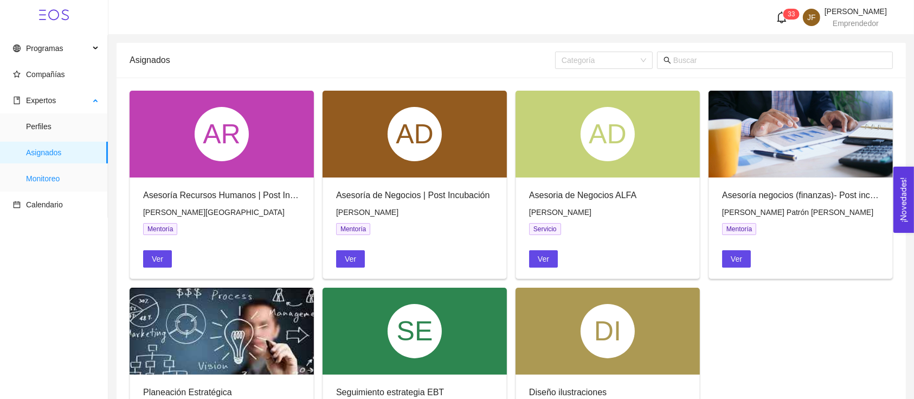
click at [42, 172] on span "Monitoreo" at bounding box center [62, 179] width 73 height 22
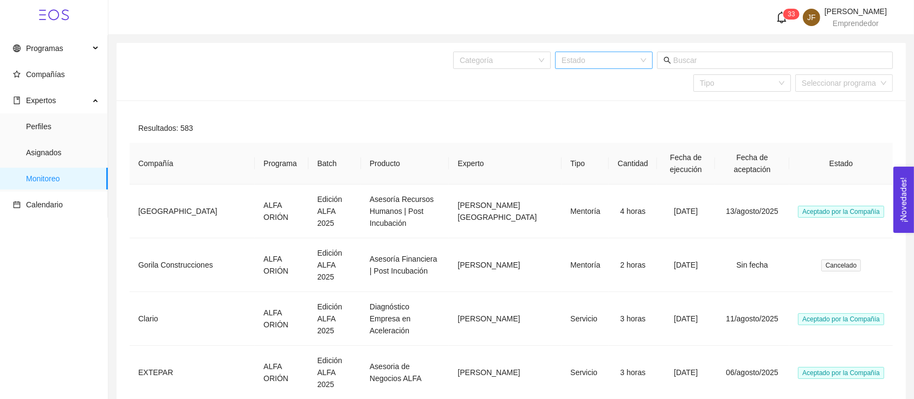
click at [627, 55] on input "search" at bounding box center [600, 60] width 77 height 16
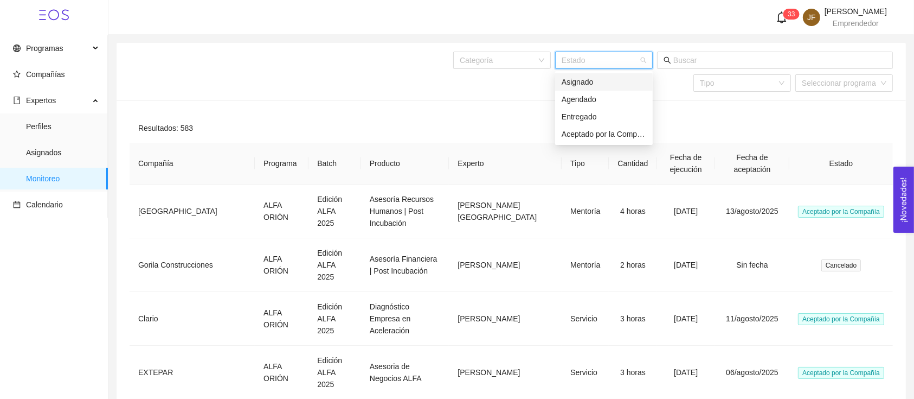
click at [622, 82] on div "Asignado" at bounding box center [604, 82] width 85 height 12
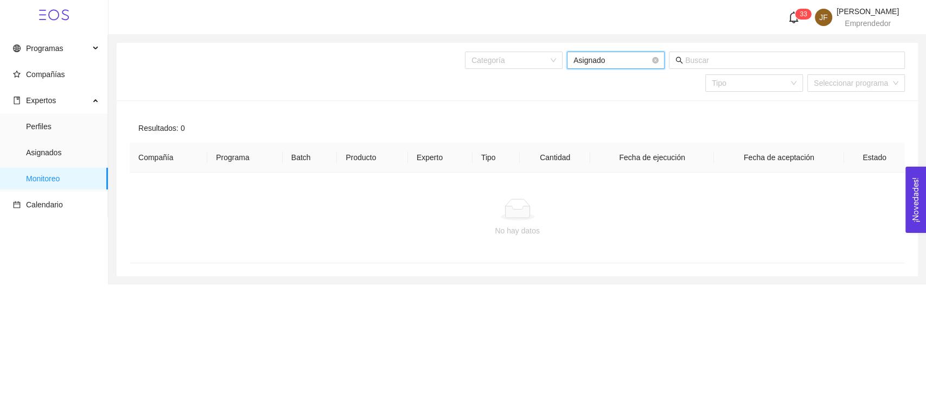
click at [635, 63] on span "Asignado" at bounding box center [615, 60] width 85 height 16
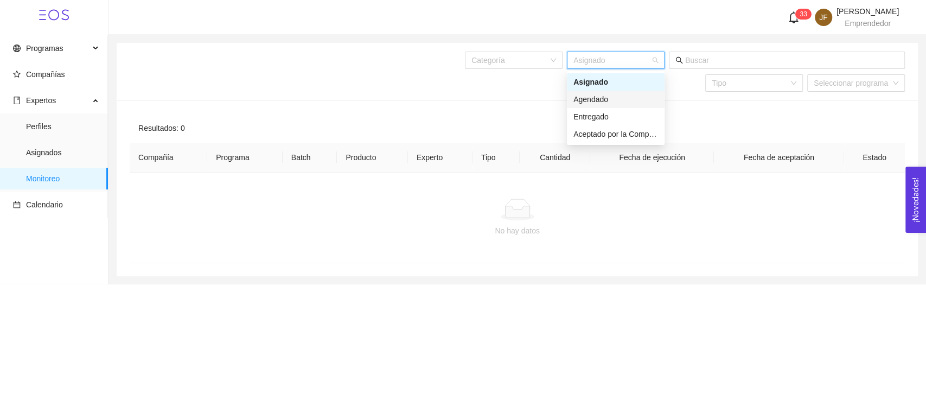
click at [610, 98] on div "Agendado" at bounding box center [615, 99] width 85 height 12
